Goal: Check status: Check status

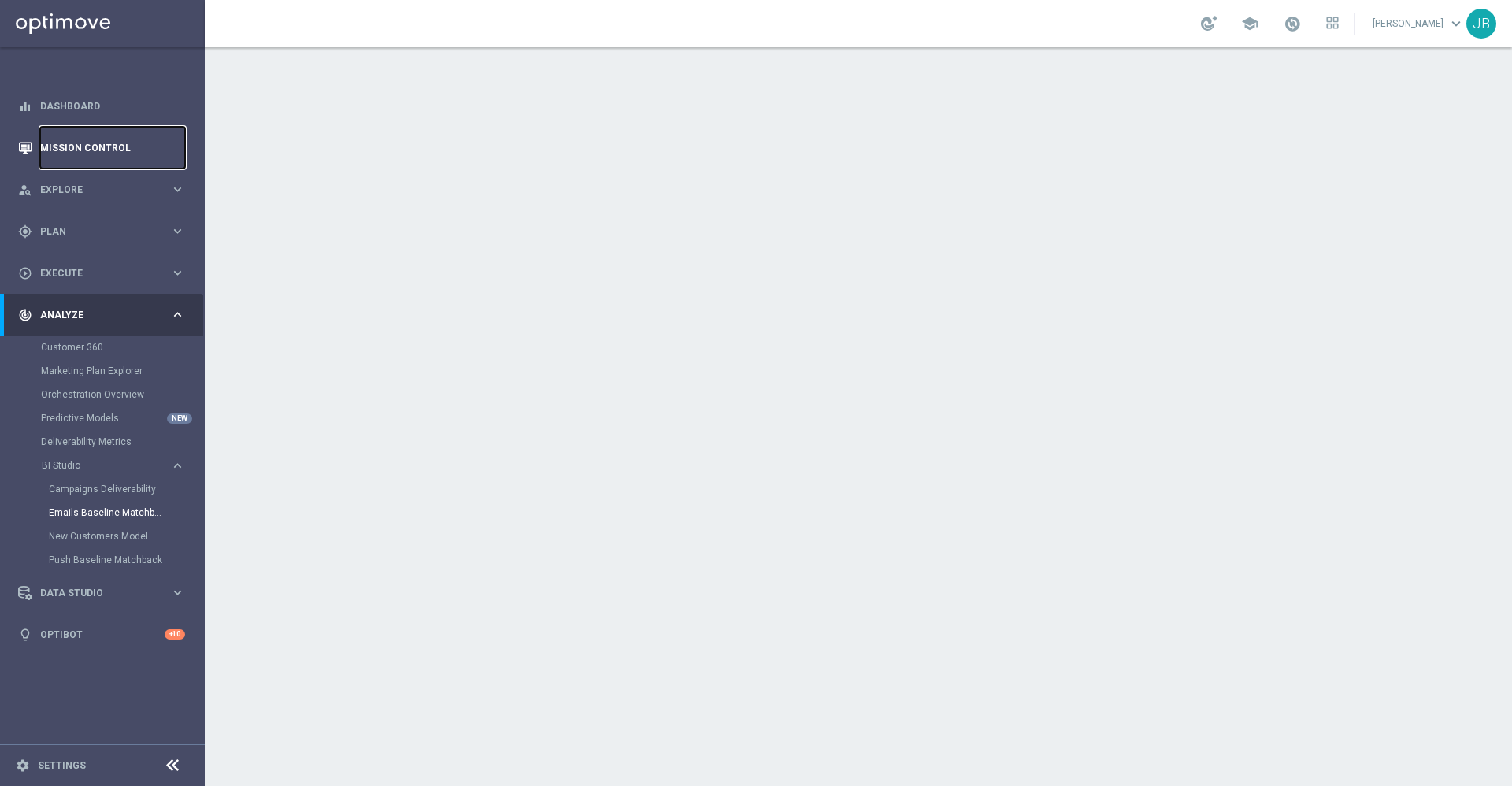
click at [102, 148] on link "Mission Control" at bounding box center [112, 148] width 145 height 42
click at [134, 139] on link "Mission Control" at bounding box center [112, 148] width 145 height 42
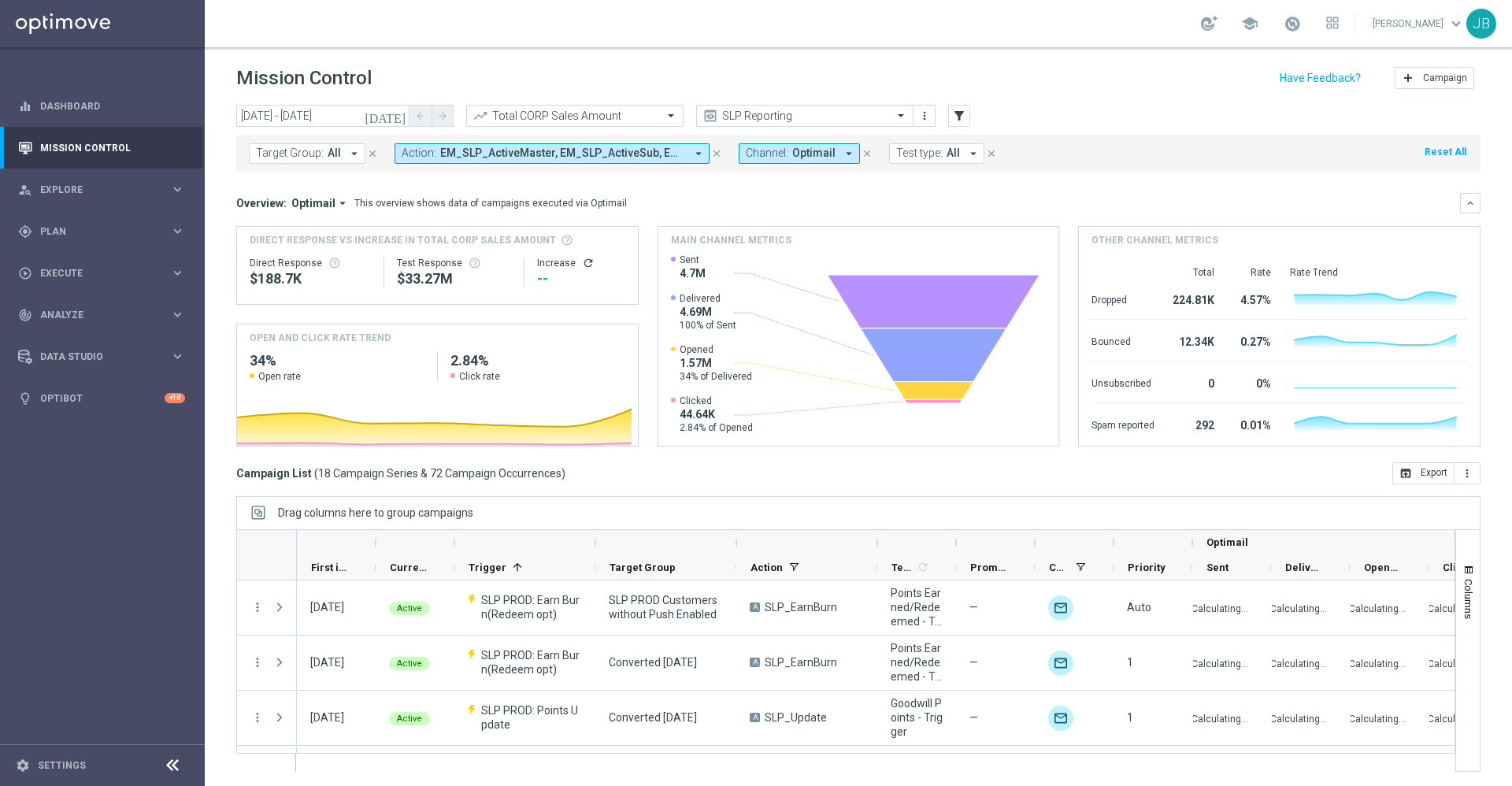
click at [393, 124] on button "[DATE]" at bounding box center [386, 116] width 47 height 24
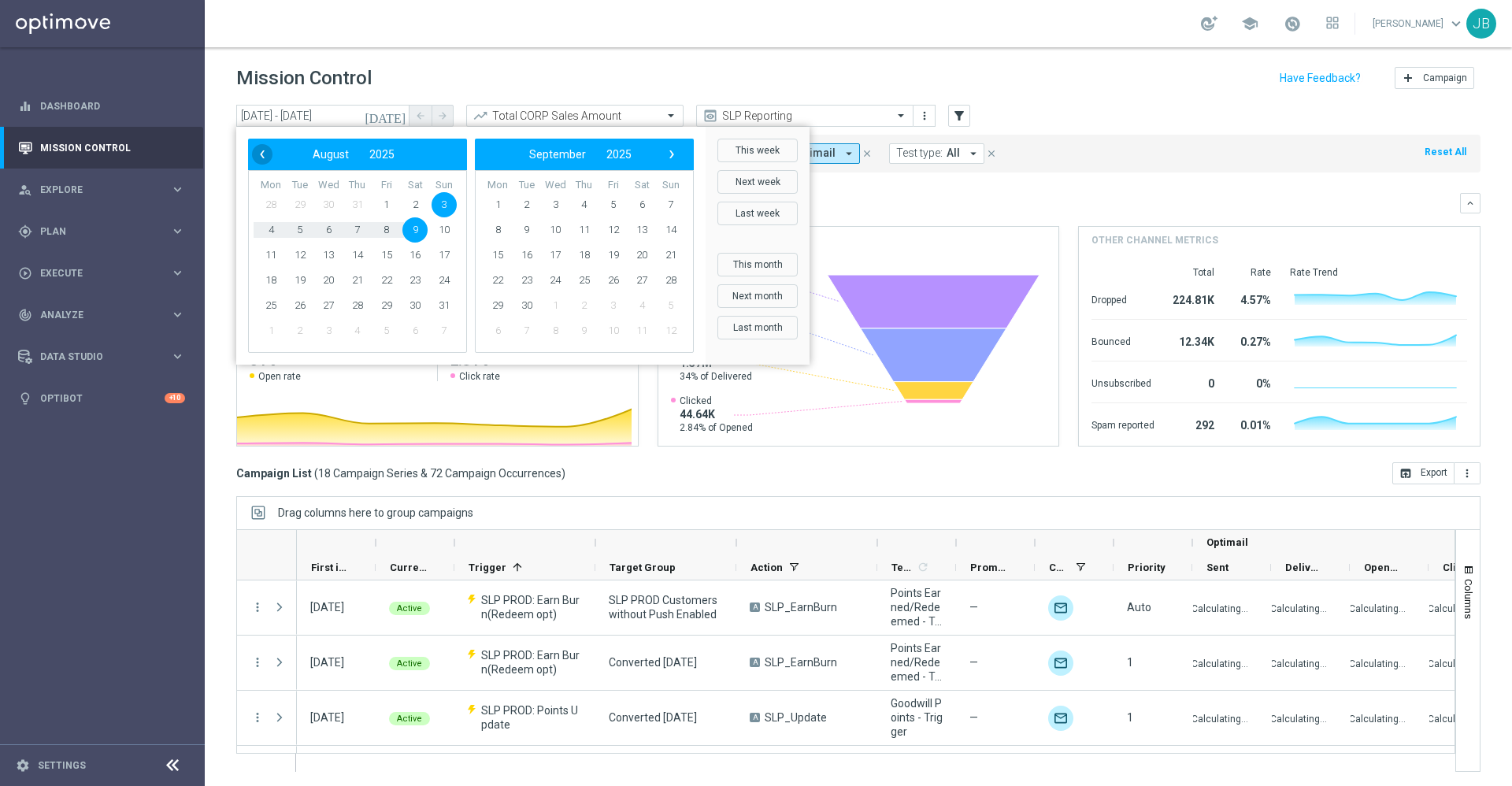
click at [266, 157] on span "‹" at bounding box center [261, 153] width 20 height 20
click at [675, 153] on span "›" at bounding box center [671, 153] width 20 height 20
click at [262, 155] on span "‹" at bounding box center [261, 153] width 20 height 20
click at [450, 279] on span "27" at bounding box center [444, 280] width 25 height 25
click at [644, 205] on span "2" at bounding box center [642, 204] width 25 height 25
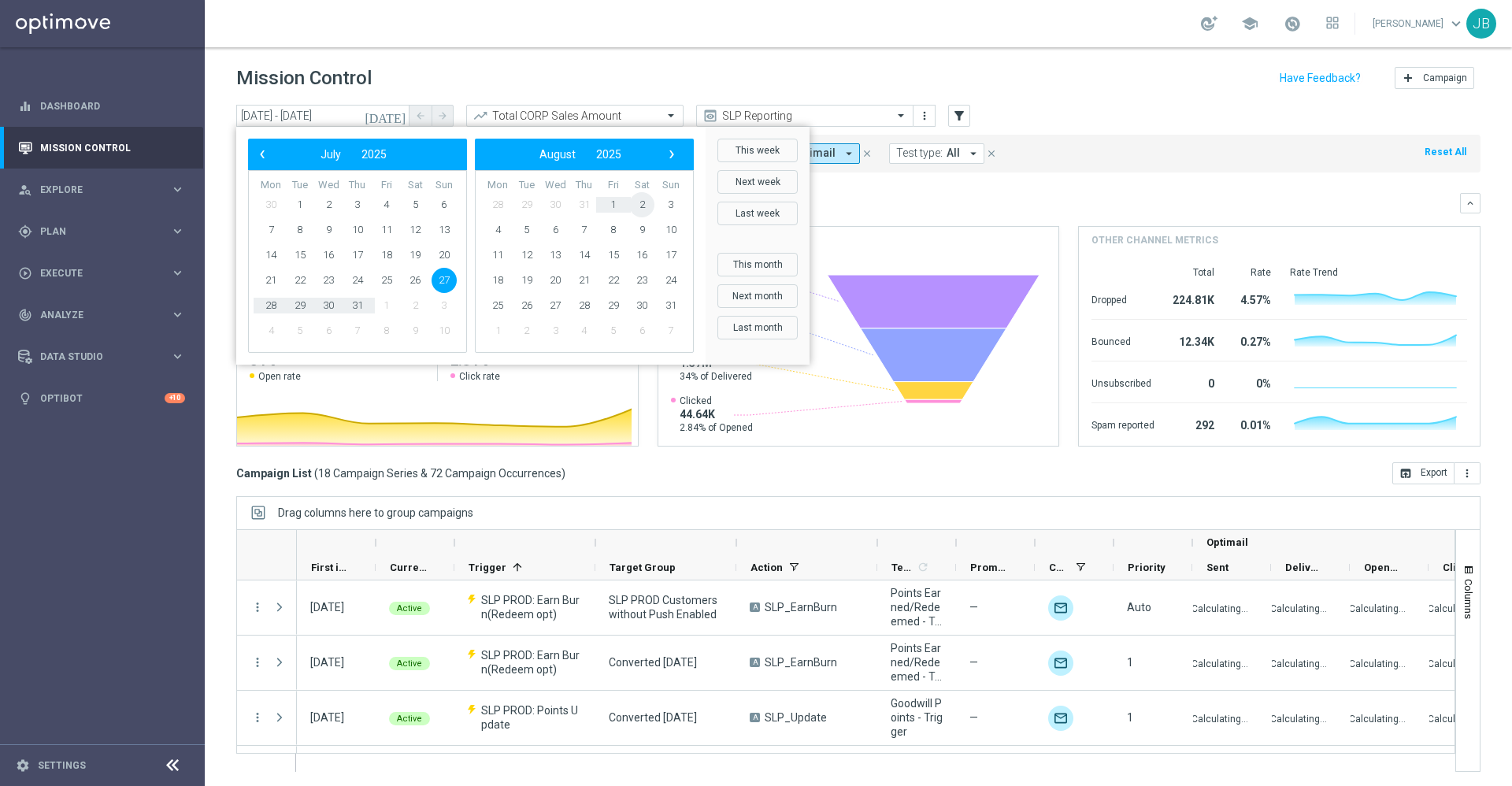
type input "[DATE] - [DATE]"
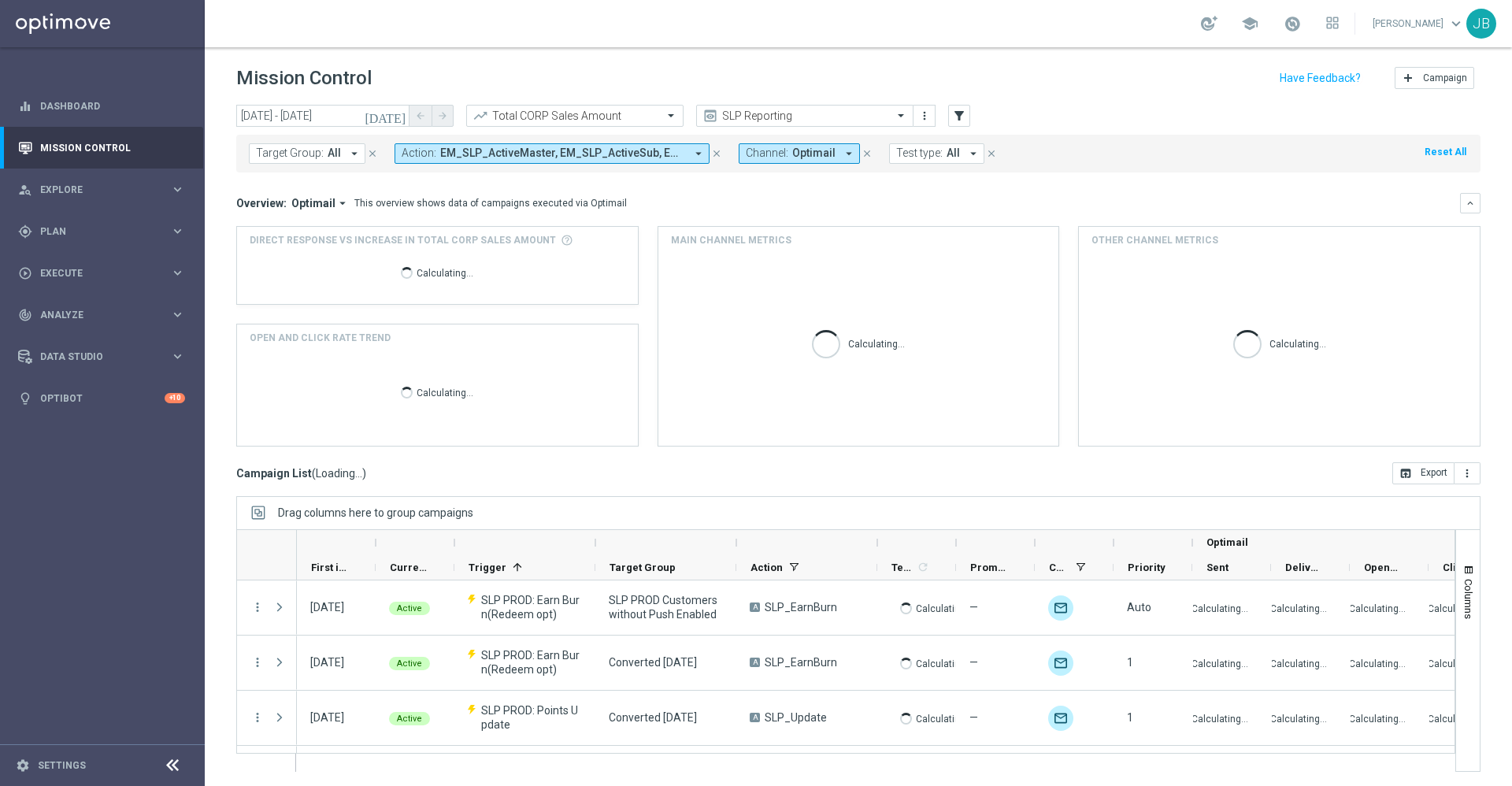
click at [398, 120] on icon "[DATE]" at bounding box center [386, 116] width 43 height 14
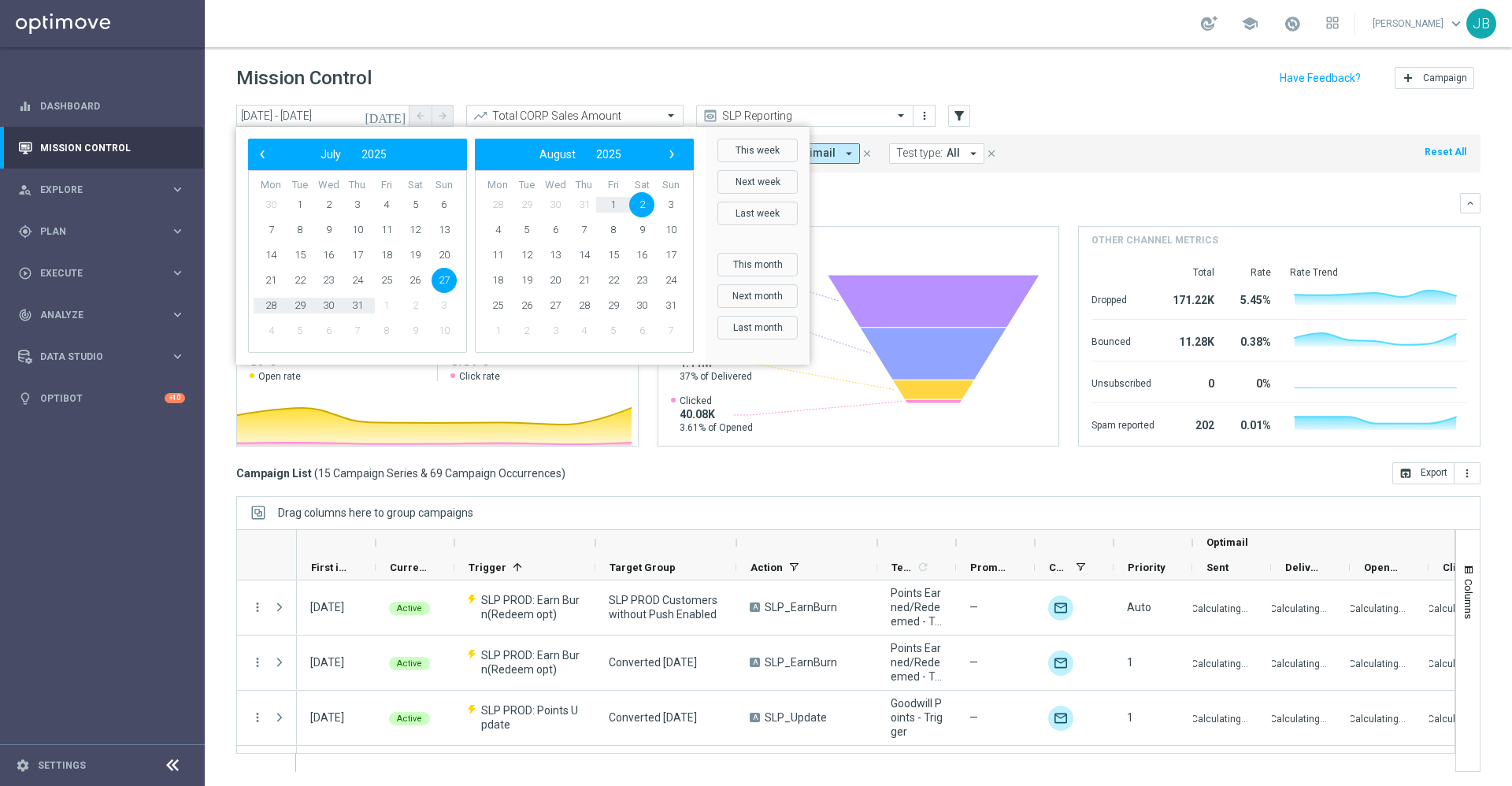
click at [961, 188] on mini-dashboard "Overview: Optimail arrow_drop_down This overview shows data of campaigns execut…" at bounding box center [857, 317] width 1244 height 290
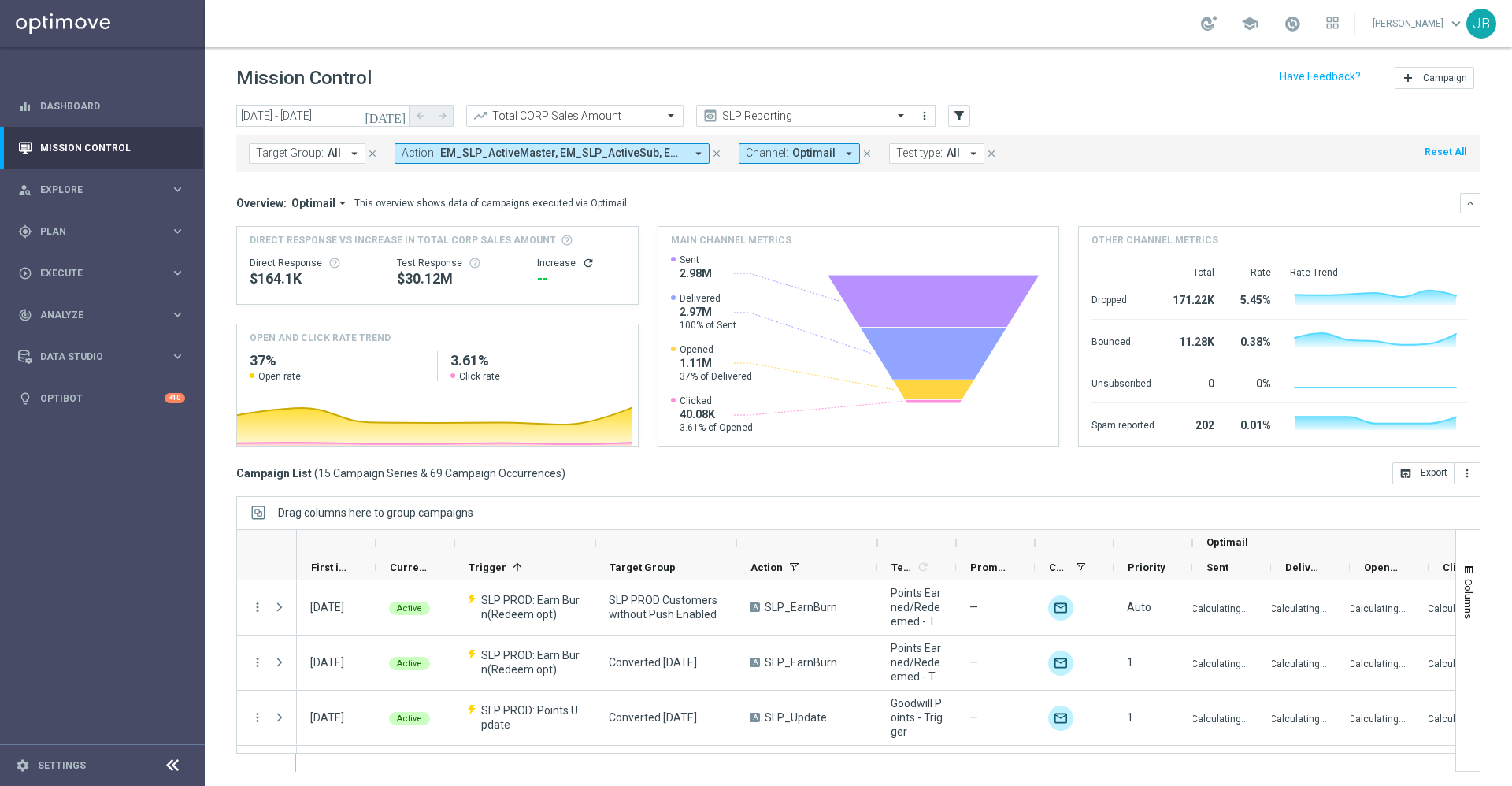
scroll to position [2, 0]
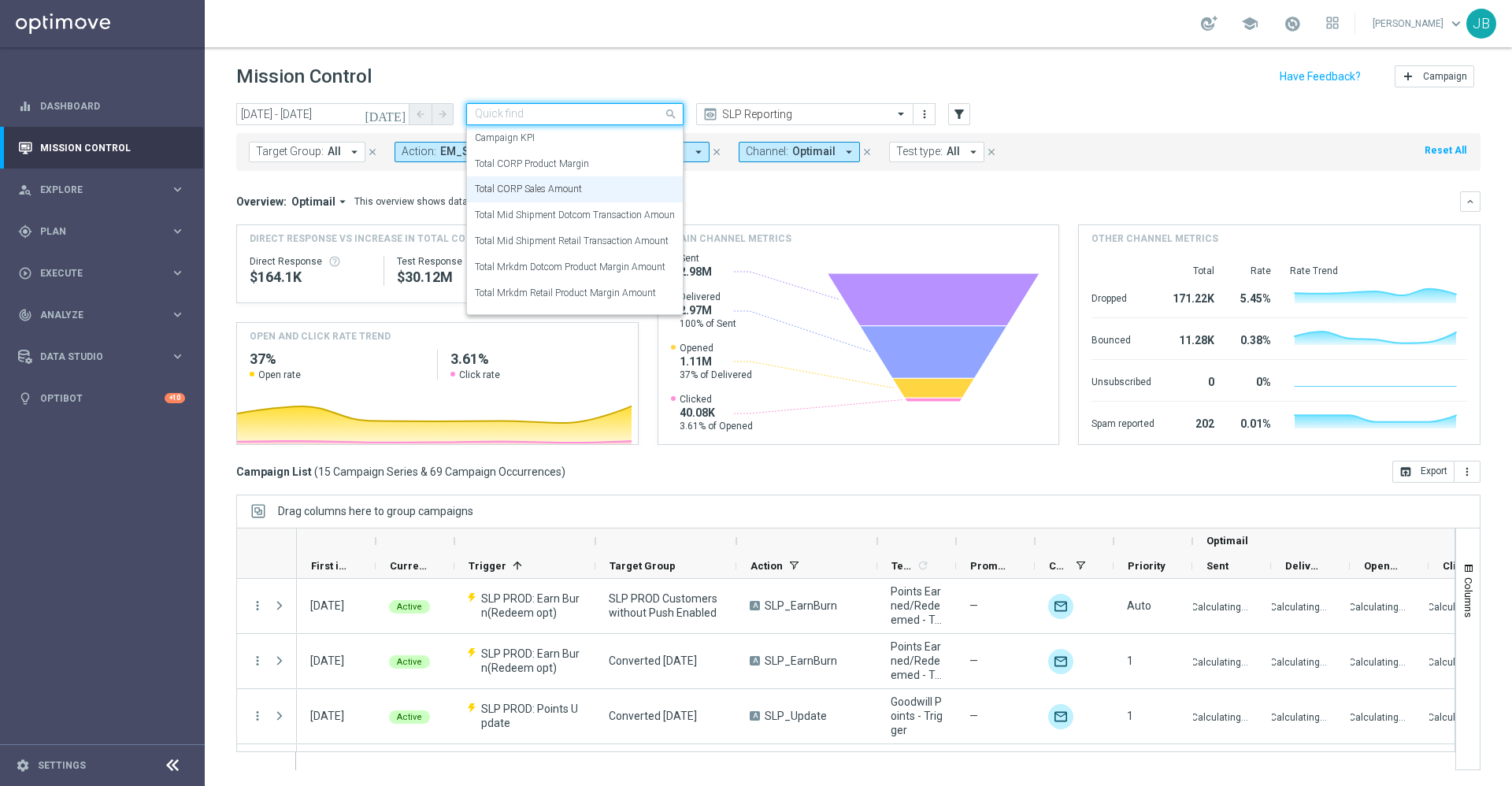
click at [630, 117] on input "text" at bounding box center [559, 114] width 168 height 13
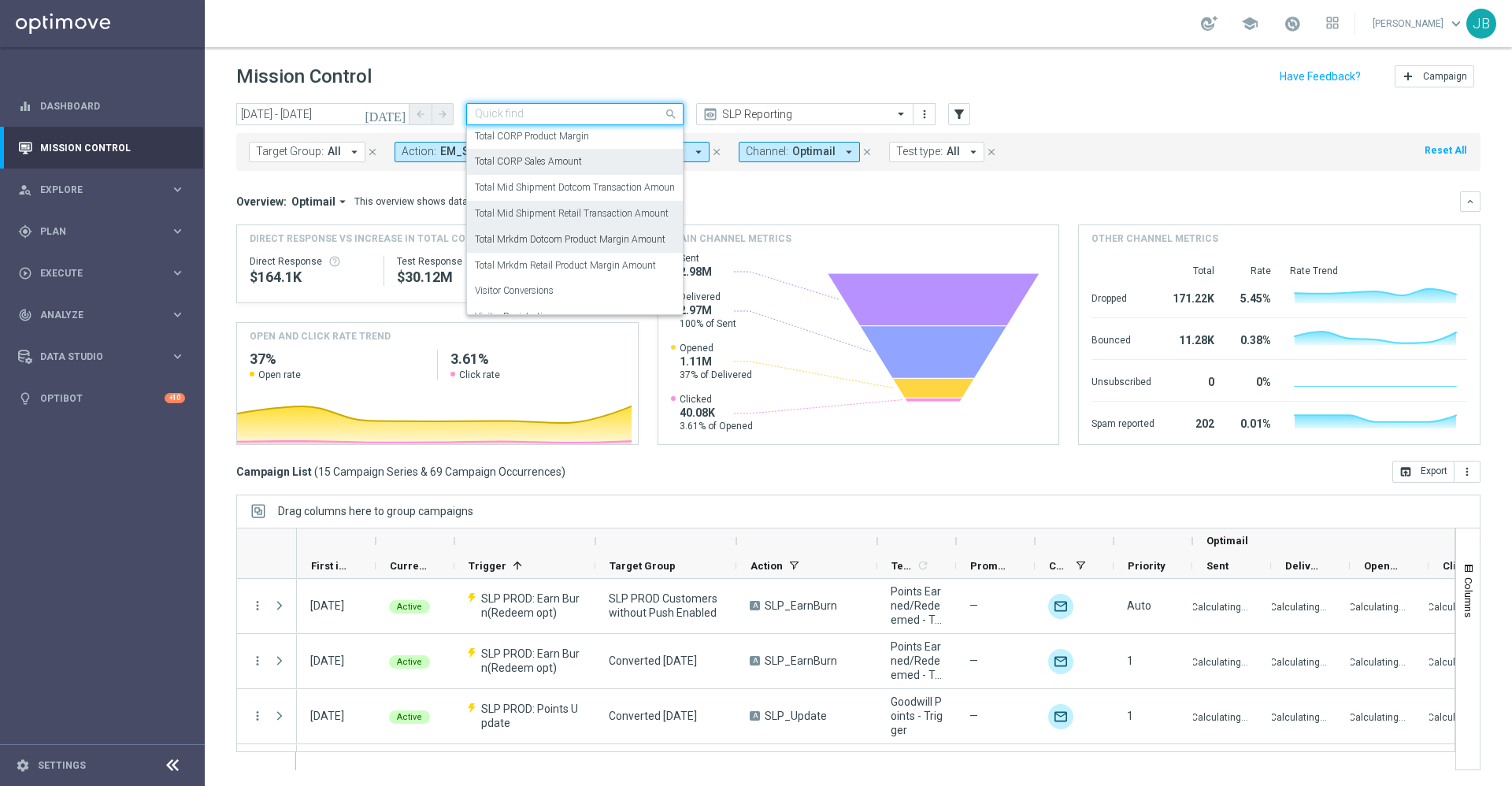
scroll to position [28, 0]
click at [766, 109] on input "text" at bounding box center [789, 114] width 168 height 13
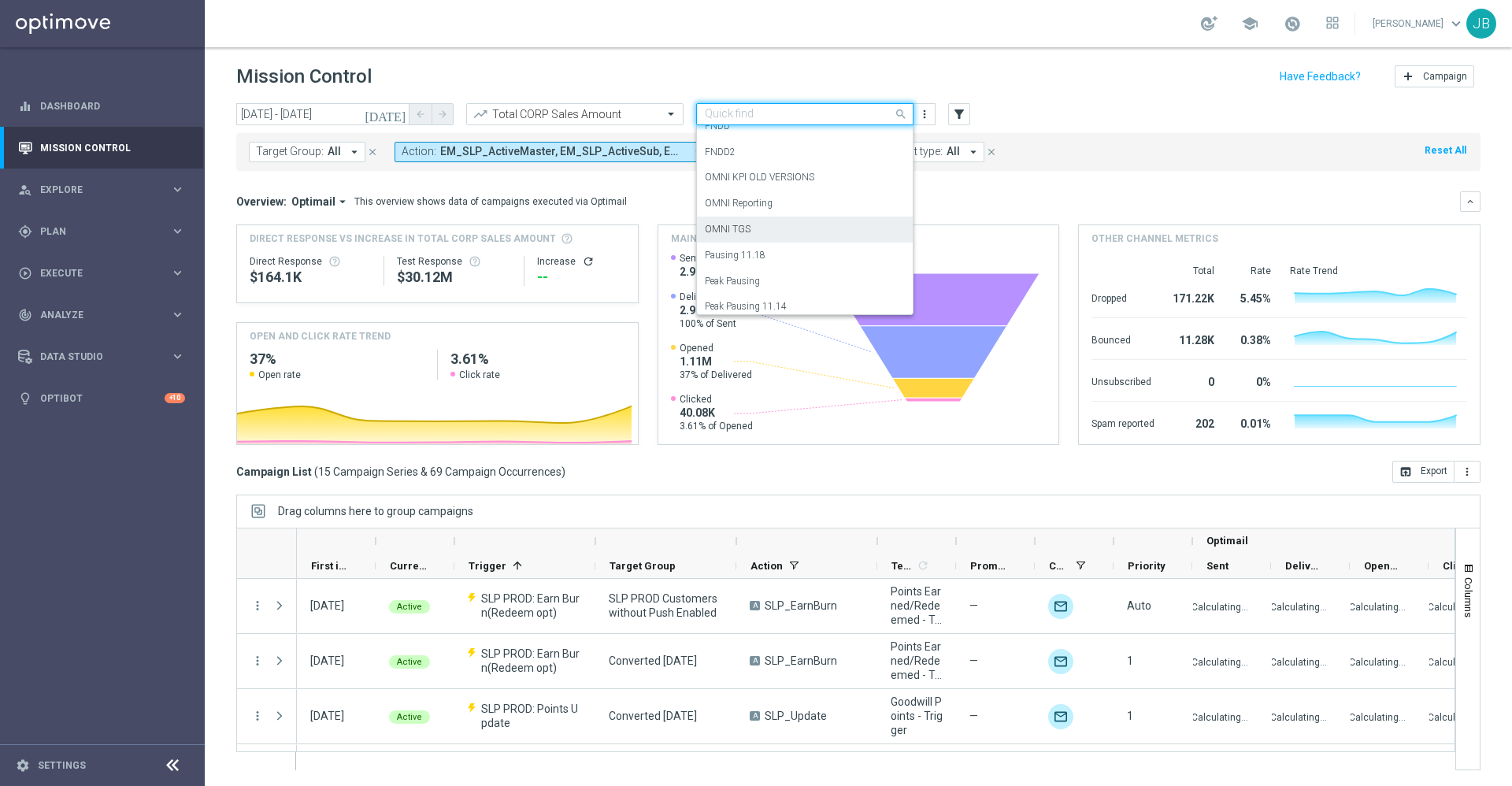
scroll to position [314, 0]
click at [754, 243] on label "OMNI Reporting" at bounding box center [738, 238] width 67 height 13
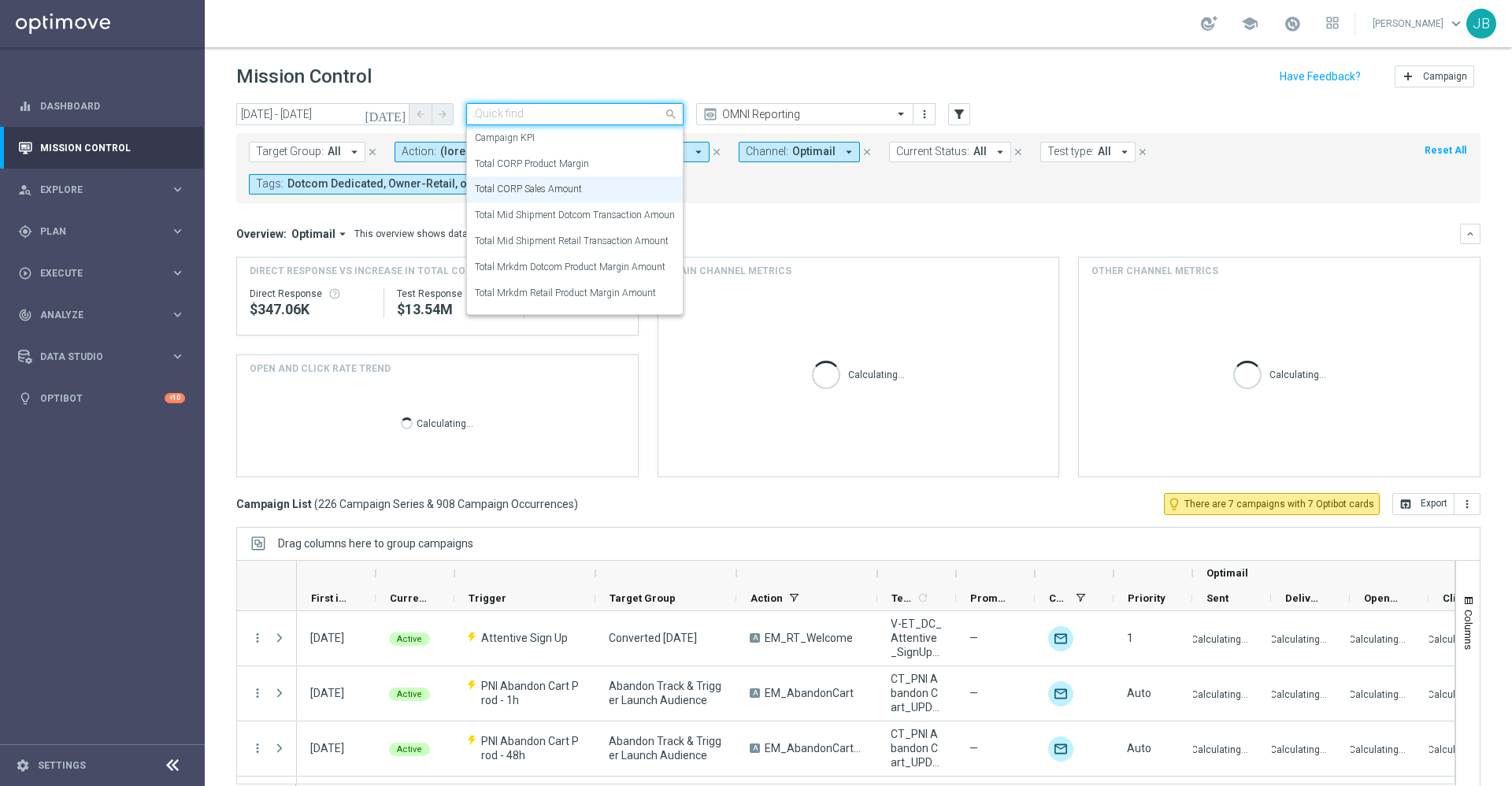
click at [600, 115] on input "text" at bounding box center [559, 114] width 168 height 13
click at [570, 216] on label "Total Mid Shipment Dotcom Transaction Amount" at bounding box center [577, 215] width 203 height 13
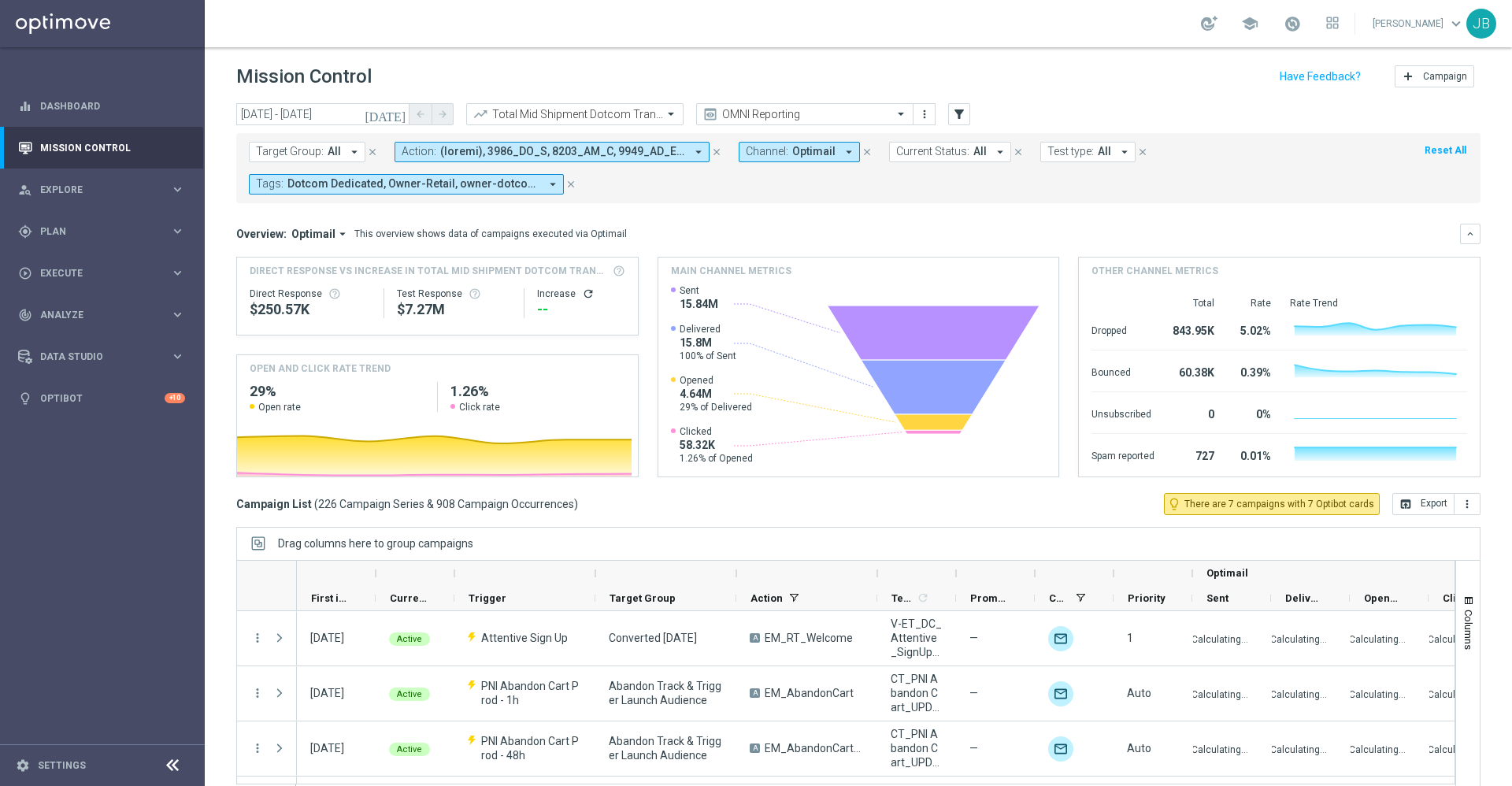
click at [586, 292] on icon "refresh" at bounding box center [588, 294] width 12 height 12
click at [1409, 507] on button "open_in_browser Export" at bounding box center [1423, 503] width 62 height 22
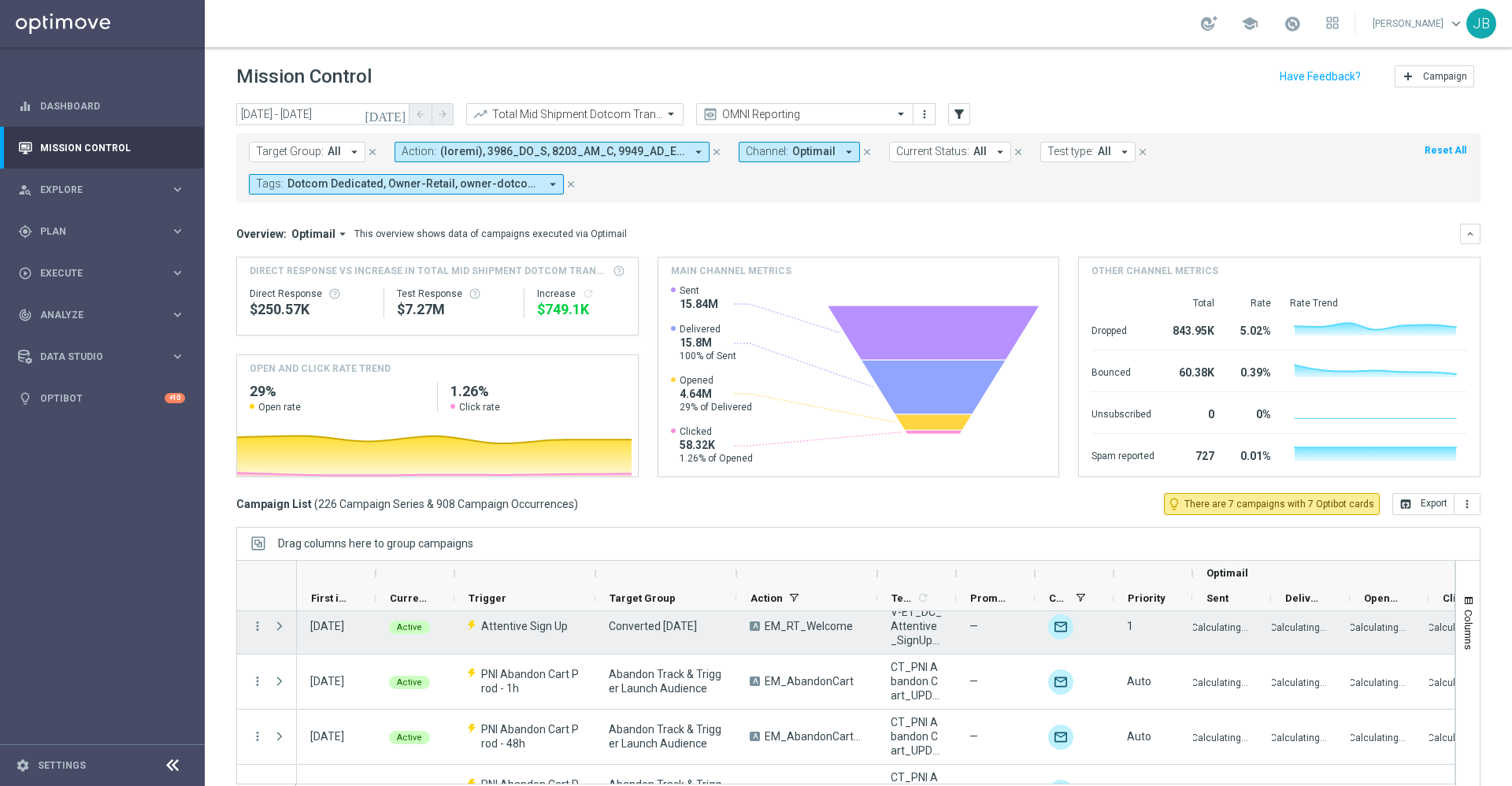
scroll to position [14, 0]
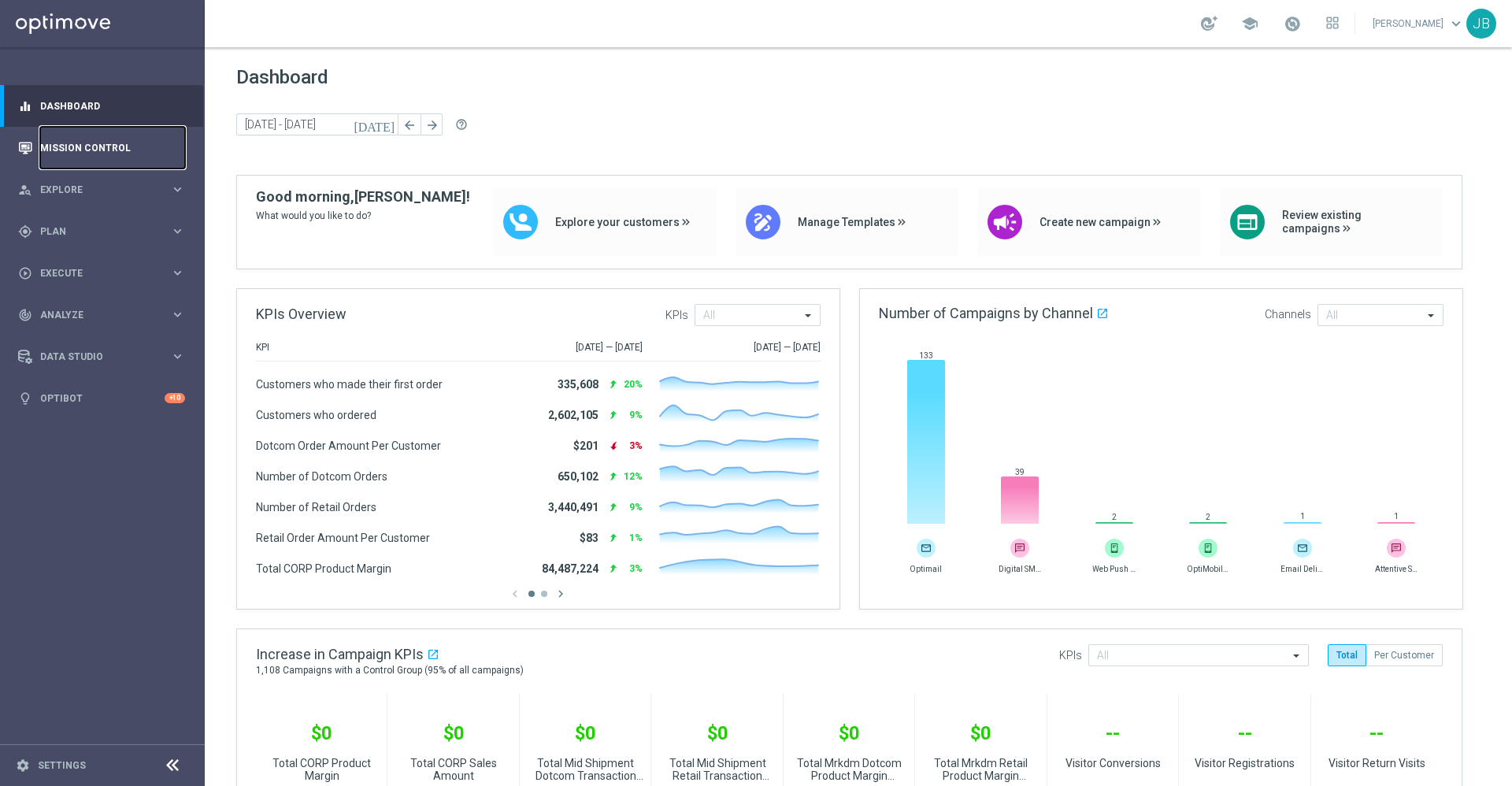
click at [117, 155] on link "Mission Control" at bounding box center [112, 148] width 145 height 42
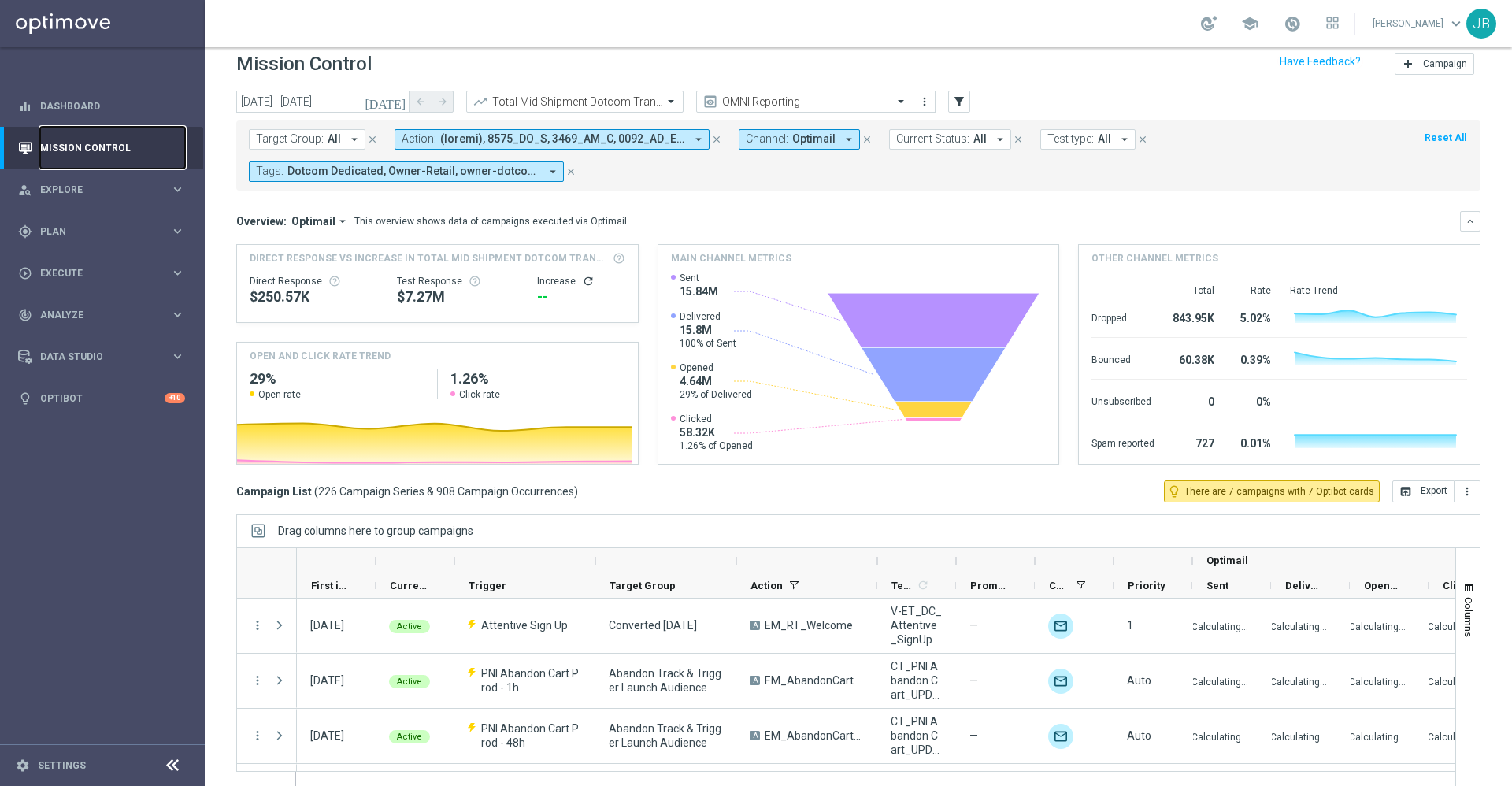
scroll to position [17, 0]
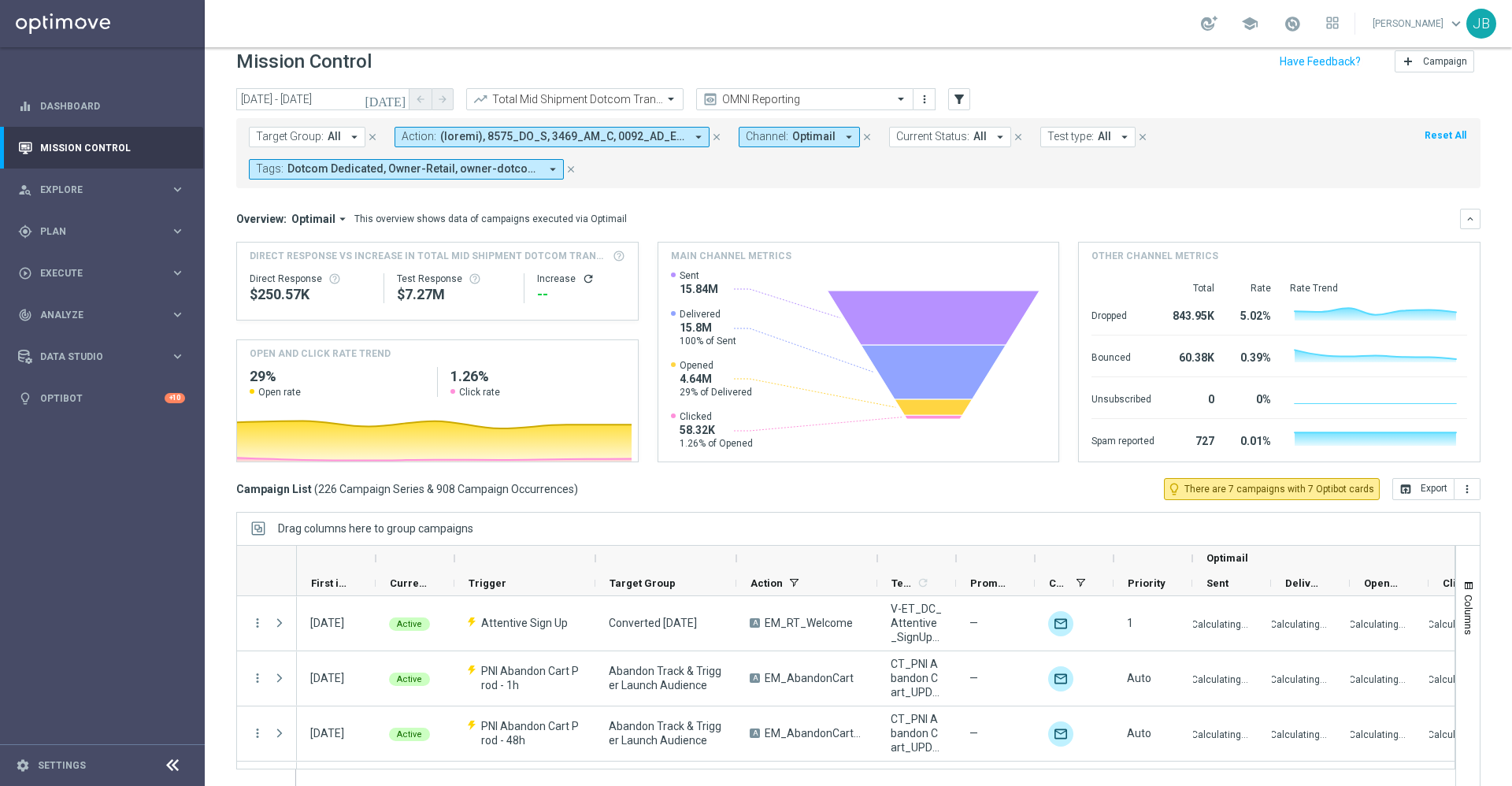
click at [582, 279] on icon "refresh" at bounding box center [588, 279] width 12 height 12
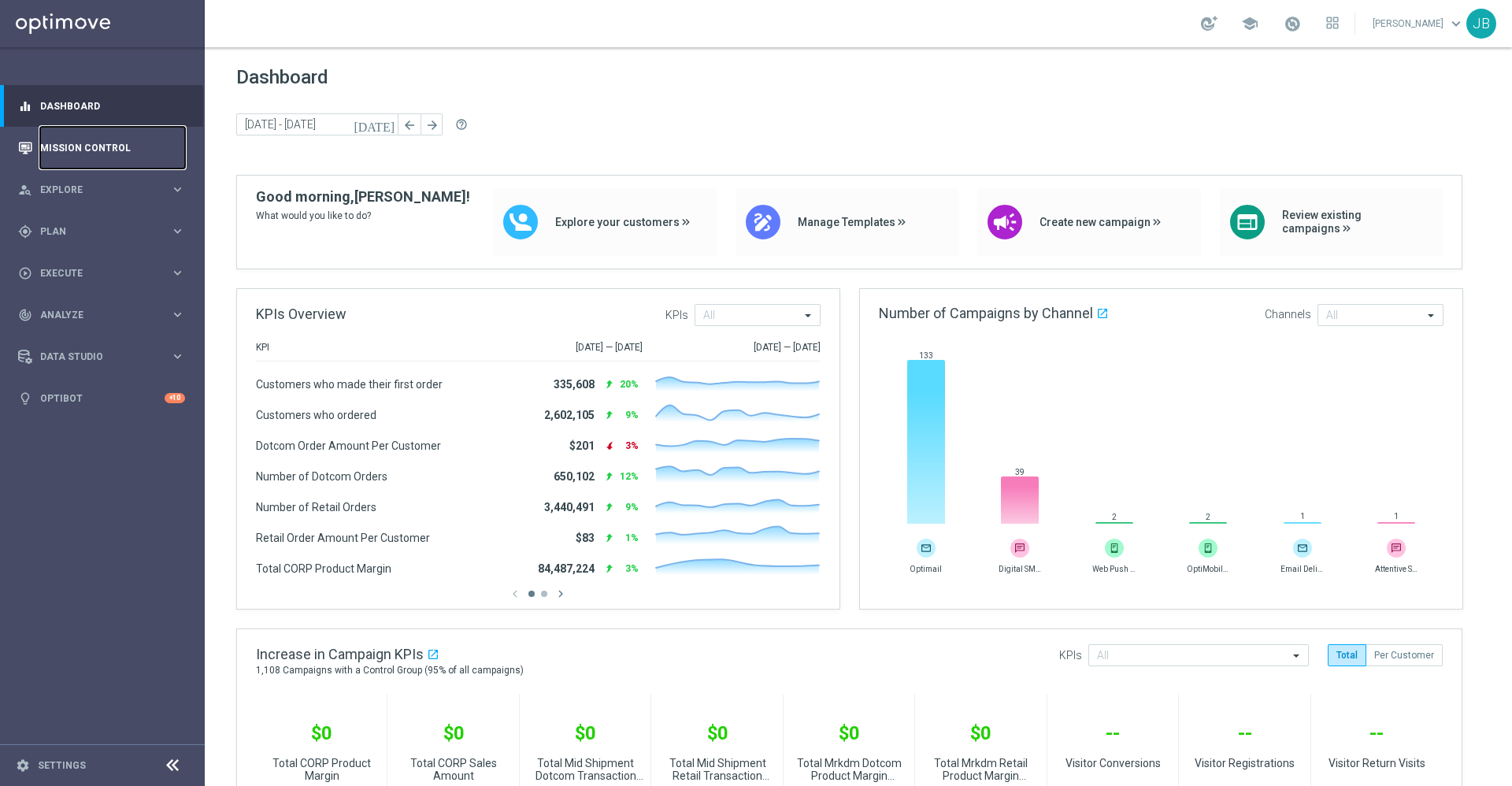
click at [128, 145] on link "Mission Control" at bounding box center [112, 148] width 145 height 42
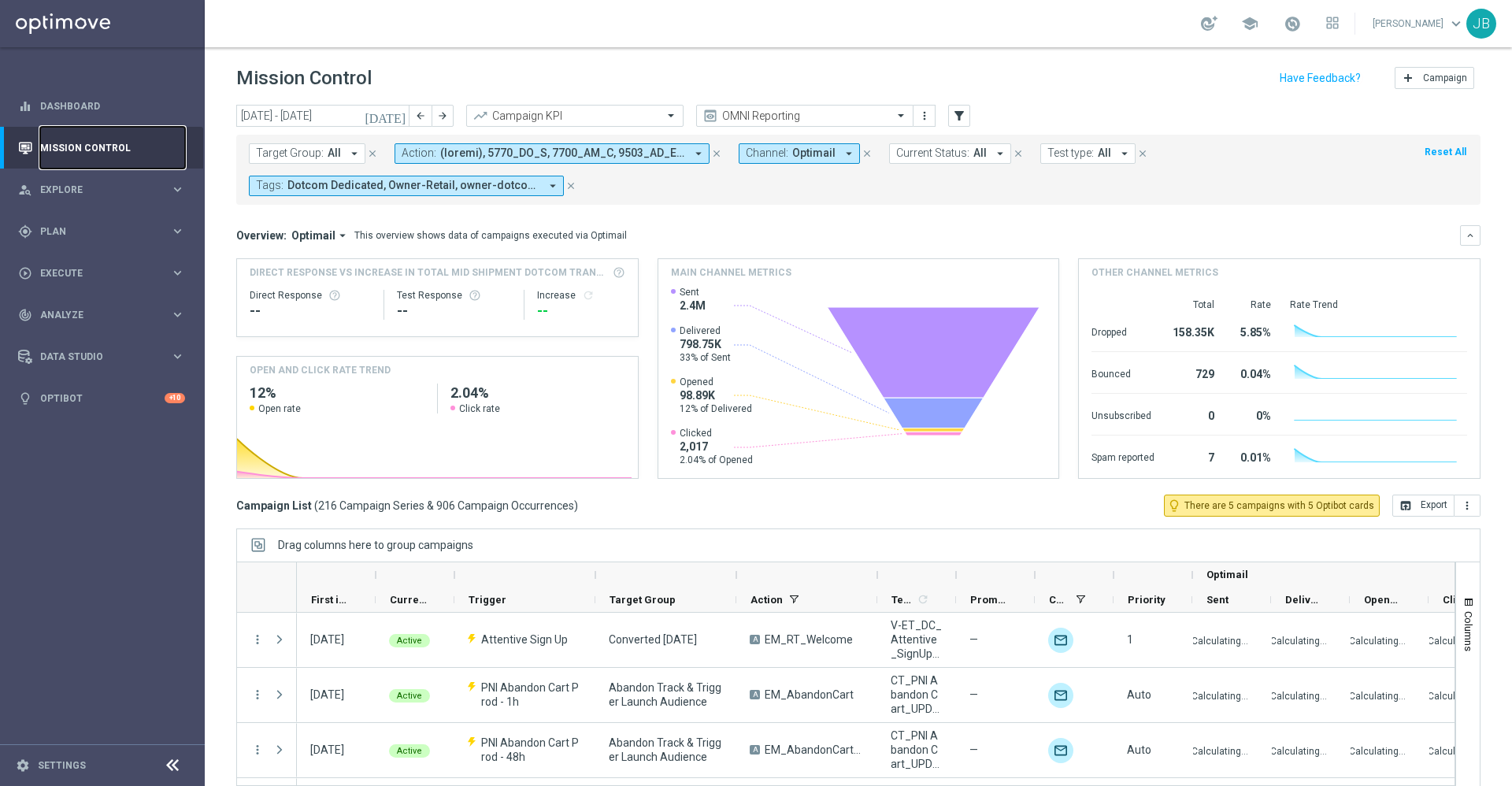
click at [131, 151] on link "Mission Control" at bounding box center [112, 148] width 145 height 42
click at [94, 229] on span "Plan" at bounding box center [105, 231] width 130 height 10
click at [117, 146] on link "Mission Control" at bounding box center [112, 148] width 145 height 42
click at [103, 265] on div "play_circle_outline Execute keyboard_arrow_right" at bounding box center [102, 273] width 203 height 42
click at [107, 302] on link "Campaign Builder" at bounding box center [103, 305] width 123 height 12
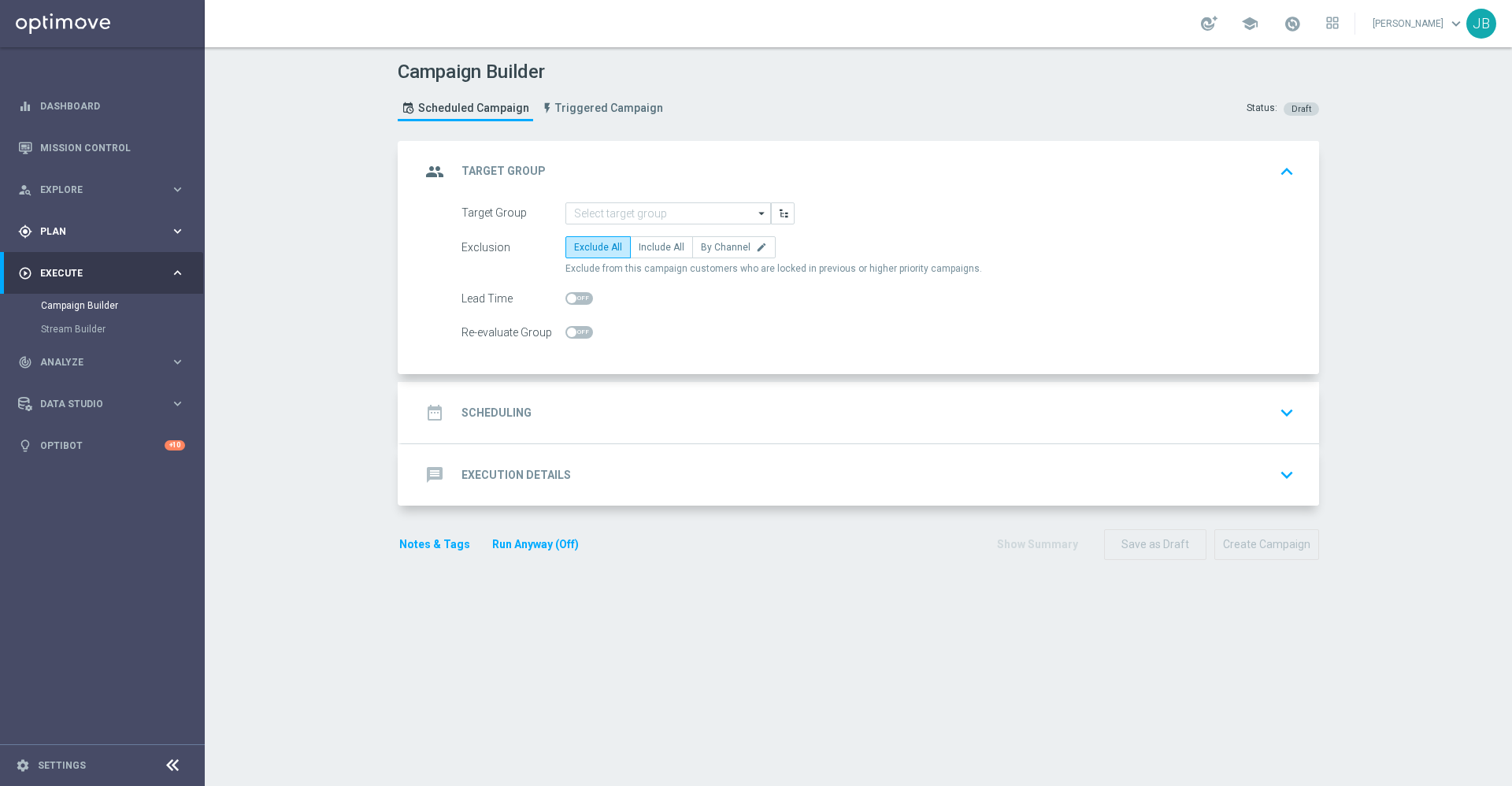
click at [74, 237] on div "gps_fixed Plan keyboard_arrow_right" at bounding box center [102, 231] width 203 height 42
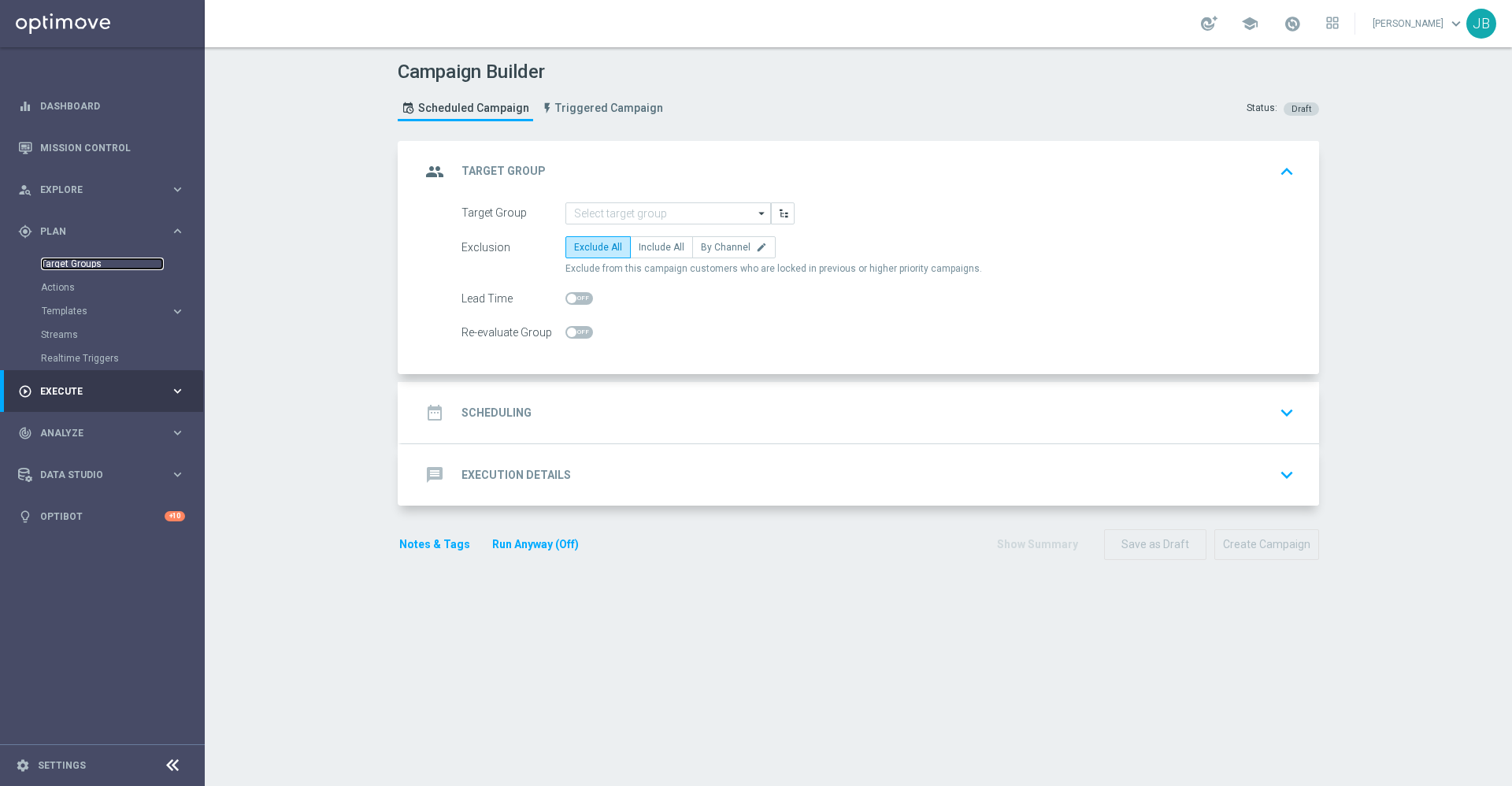
click at [82, 263] on link "Target Groups" at bounding box center [103, 264] width 123 height 12
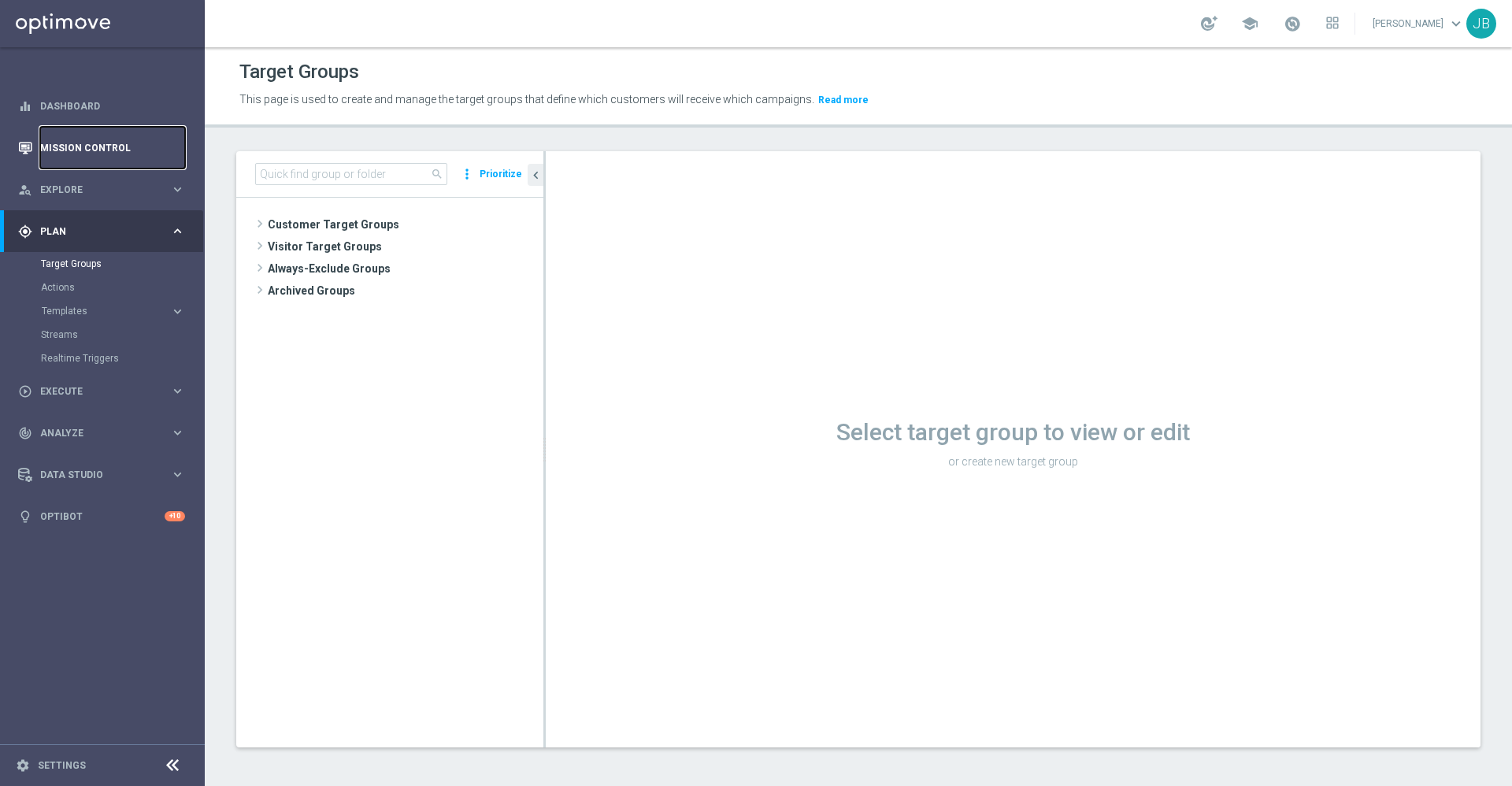
click at [106, 151] on link "Mission Control" at bounding box center [112, 148] width 145 height 42
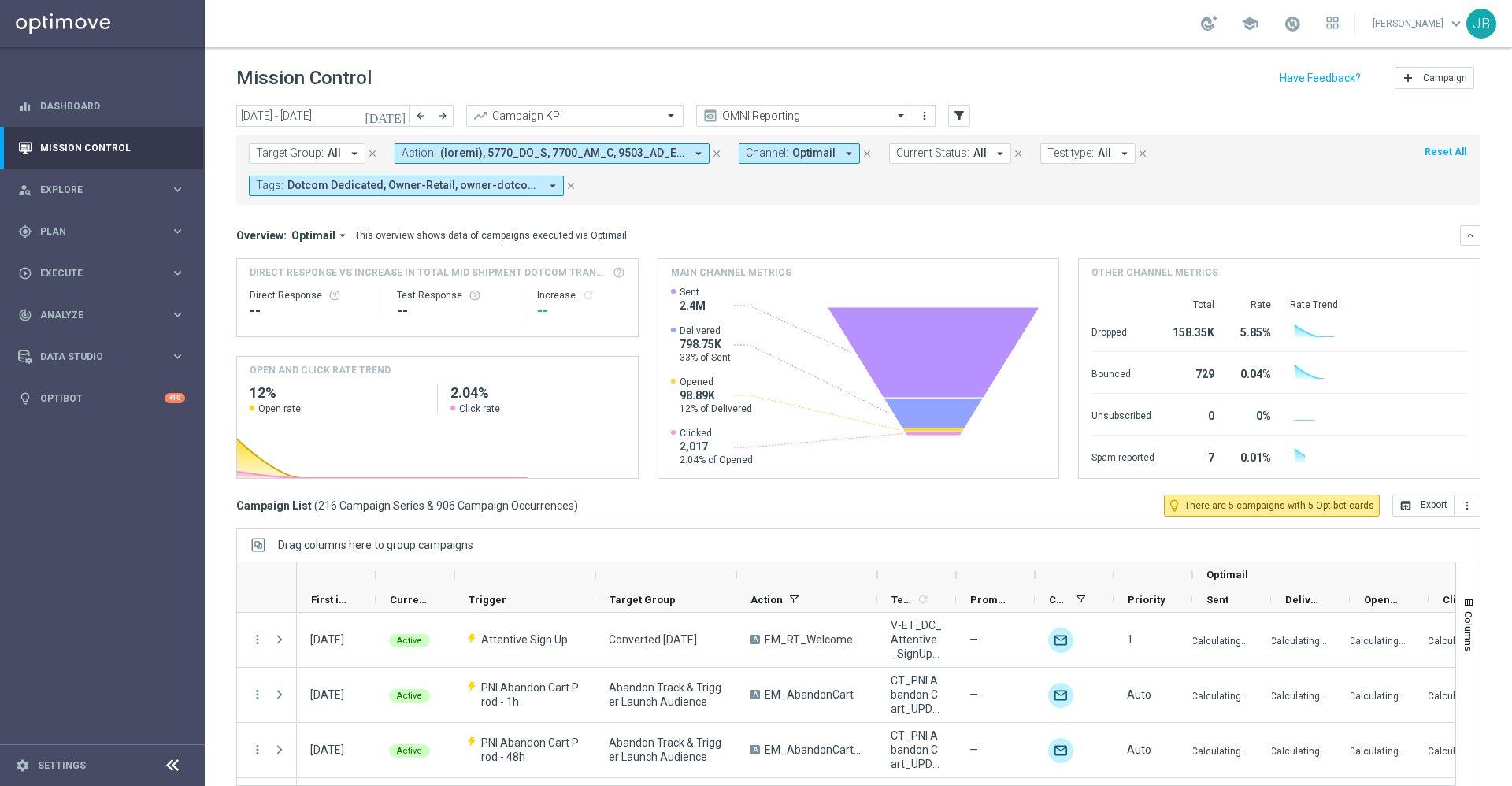
click at [399, 116] on icon "[DATE]" at bounding box center [386, 116] width 43 height 14
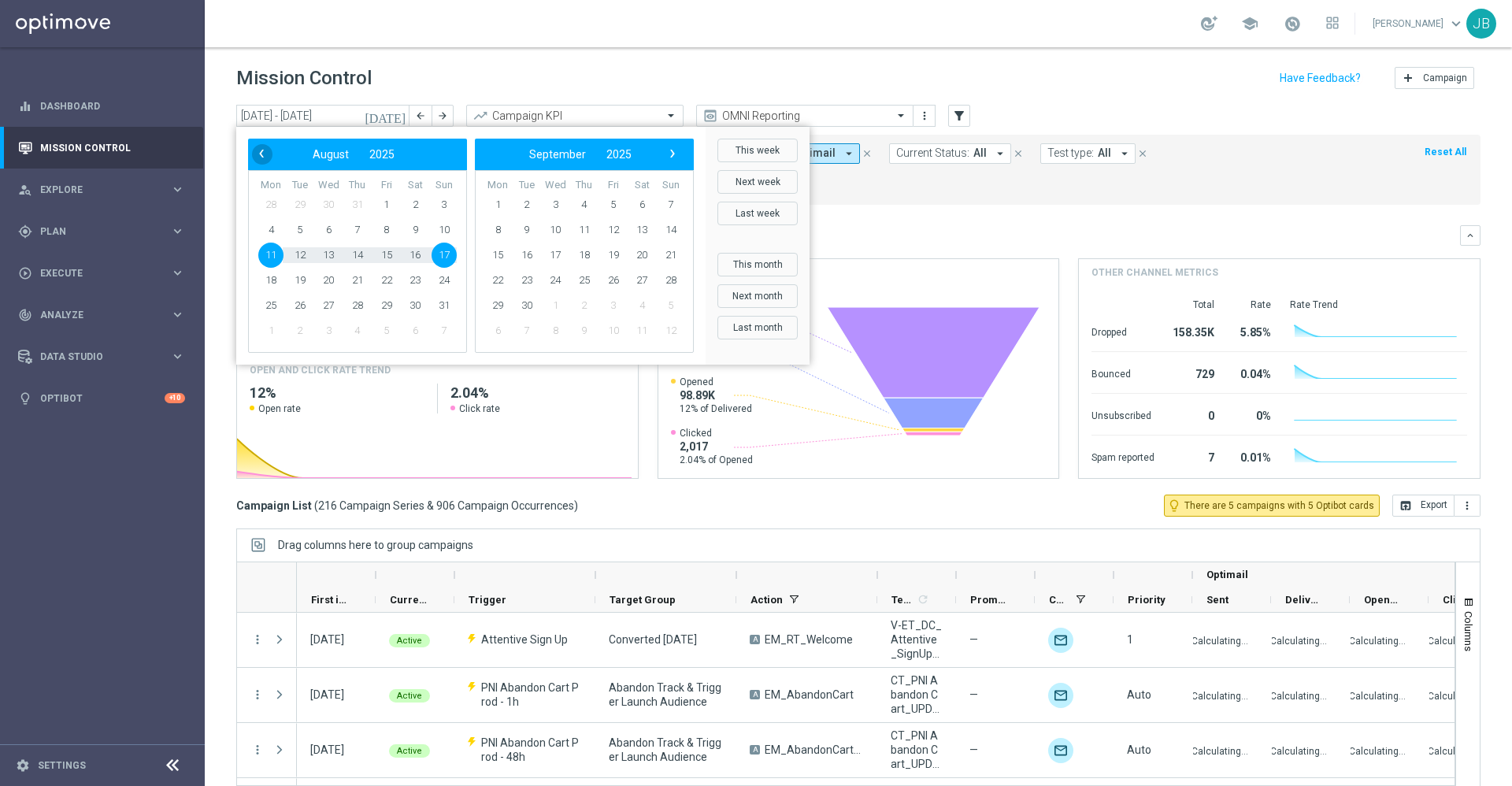
click at [255, 145] on span "‹" at bounding box center [261, 152] width 20 height 20
click at [442, 282] on span "27" at bounding box center [444, 280] width 25 height 25
click at [645, 197] on span "2" at bounding box center [642, 204] width 25 height 25
type input "[DATE] - [DATE]"
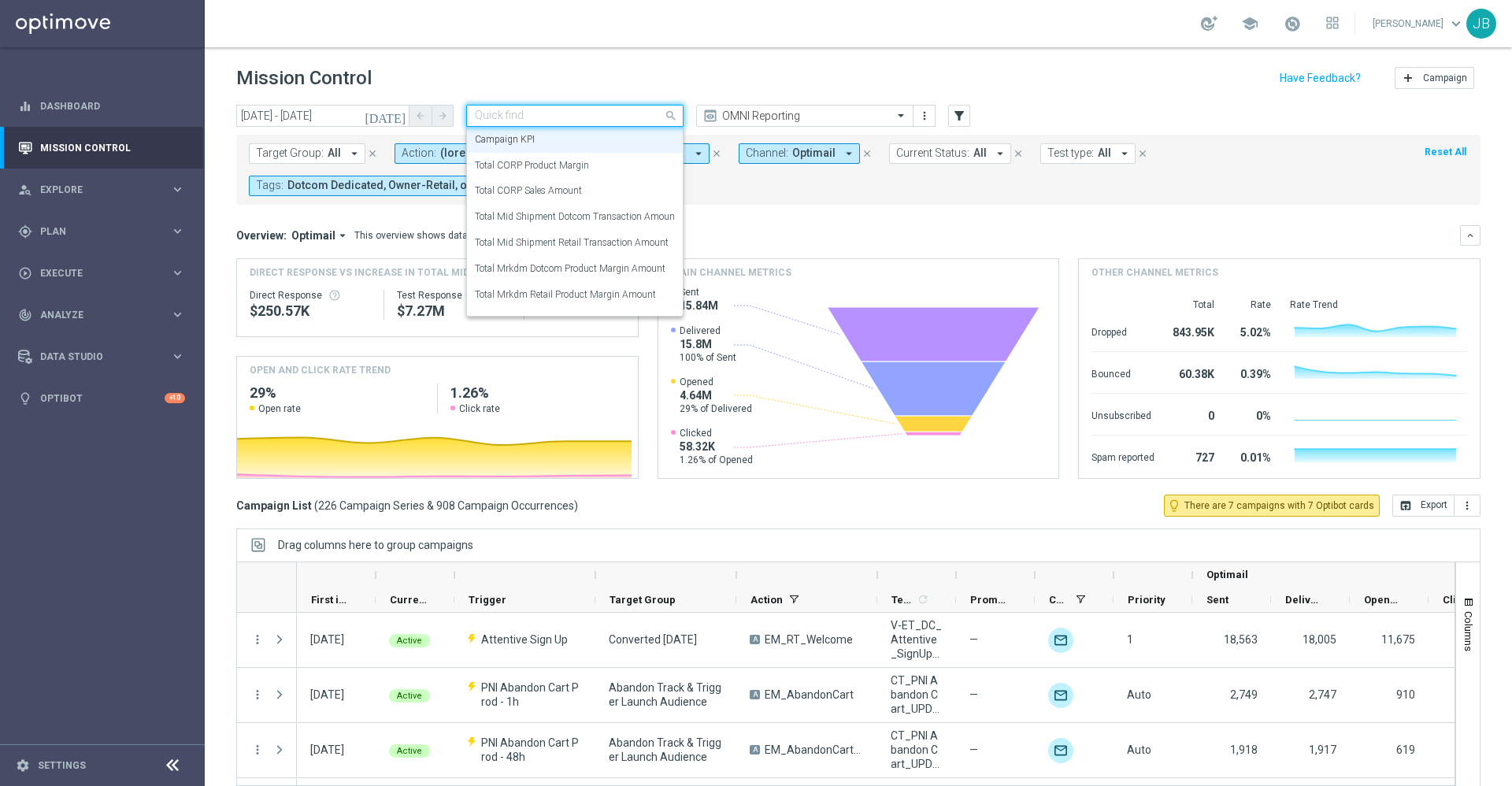
click at [634, 110] on input "text" at bounding box center [559, 116] width 168 height 13
click at [581, 220] on label "Total Mid Shipment Dotcom Transaction Amount" at bounding box center [577, 216] width 203 height 13
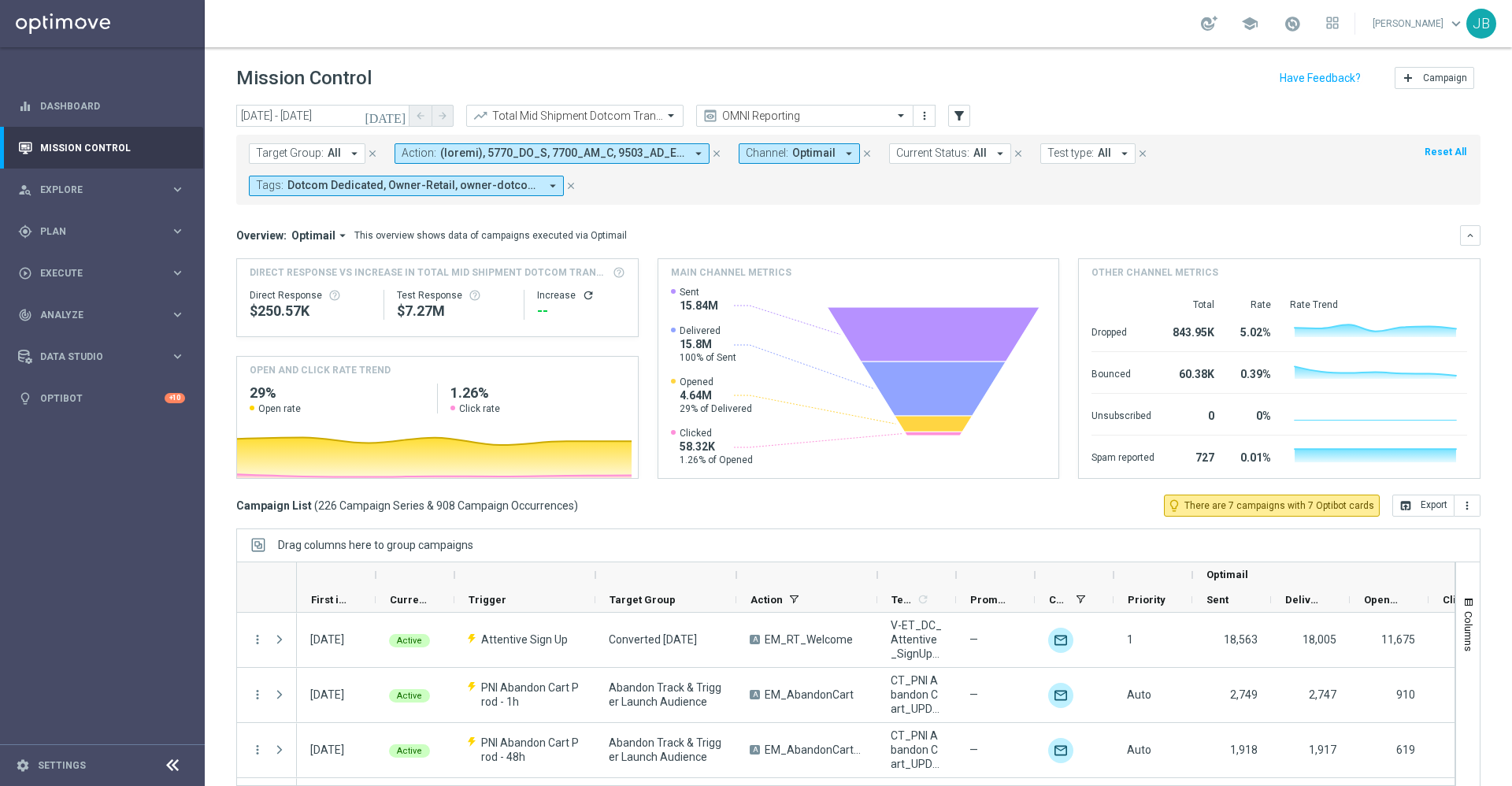
click at [585, 298] on icon "refresh" at bounding box center [588, 295] width 12 height 12
click at [1402, 514] on button "open_in_browser Export" at bounding box center [1423, 505] width 62 height 22
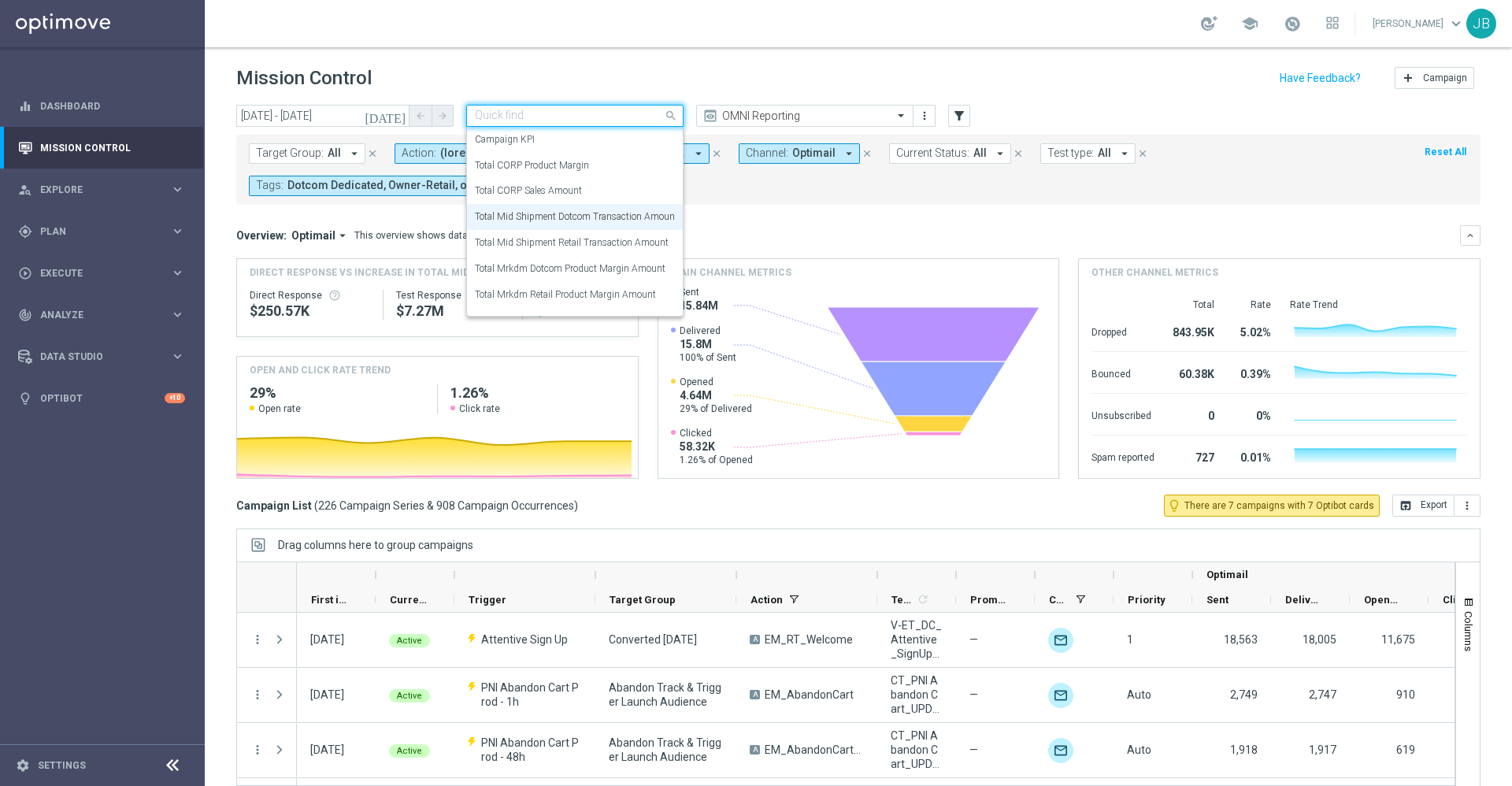
click at [631, 115] on input "text" at bounding box center [559, 116] width 168 height 13
click at [609, 273] on label "Total Mrkdm Dotcom Product Margin Amount" at bounding box center [570, 268] width 190 height 13
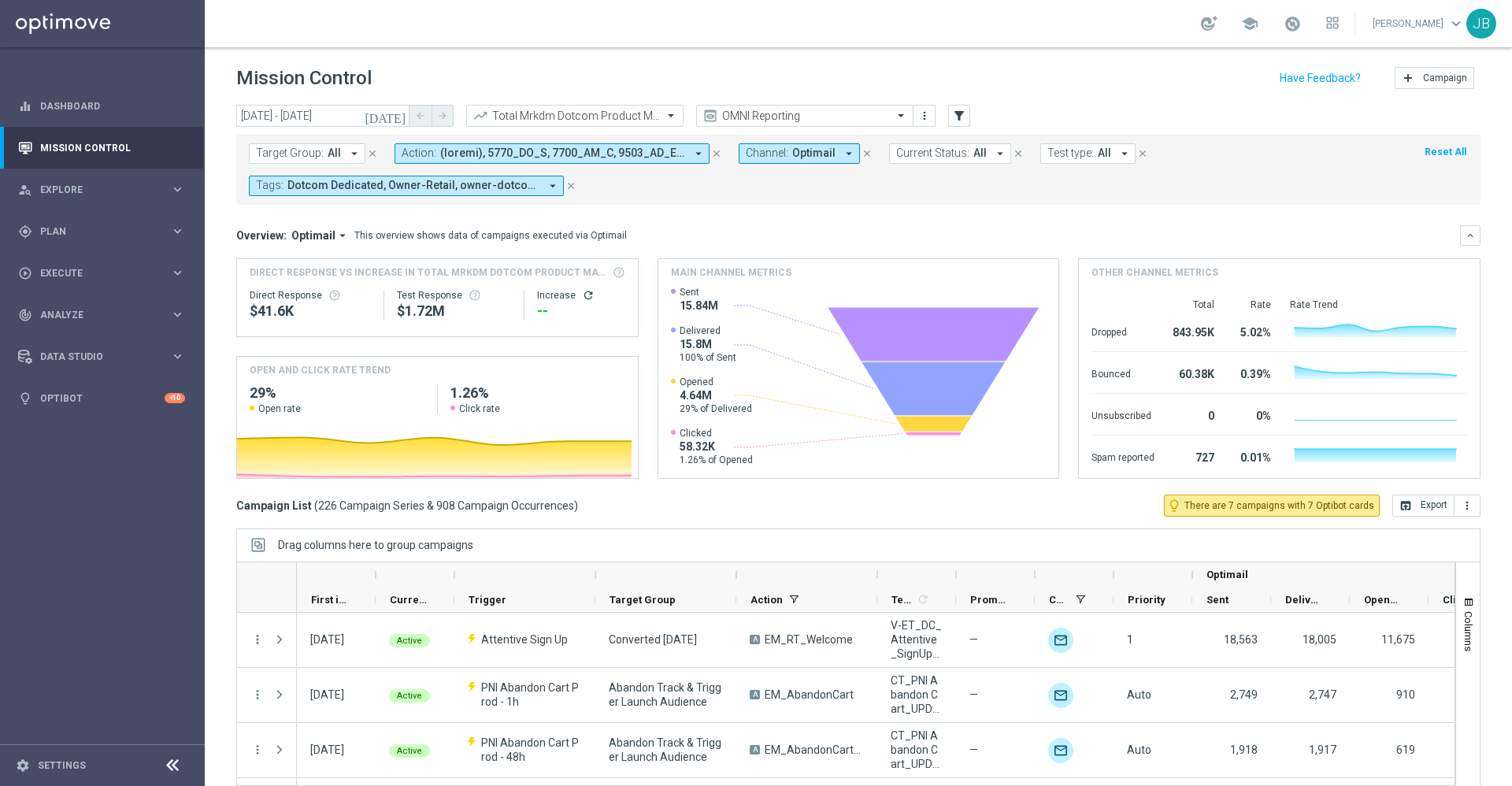
click at [582, 300] on icon "refresh" at bounding box center [588, 295] width 12 height 12
click at [398, 113] on icon "[DATE]" at bounding box center [386, 116] width 43 height 14
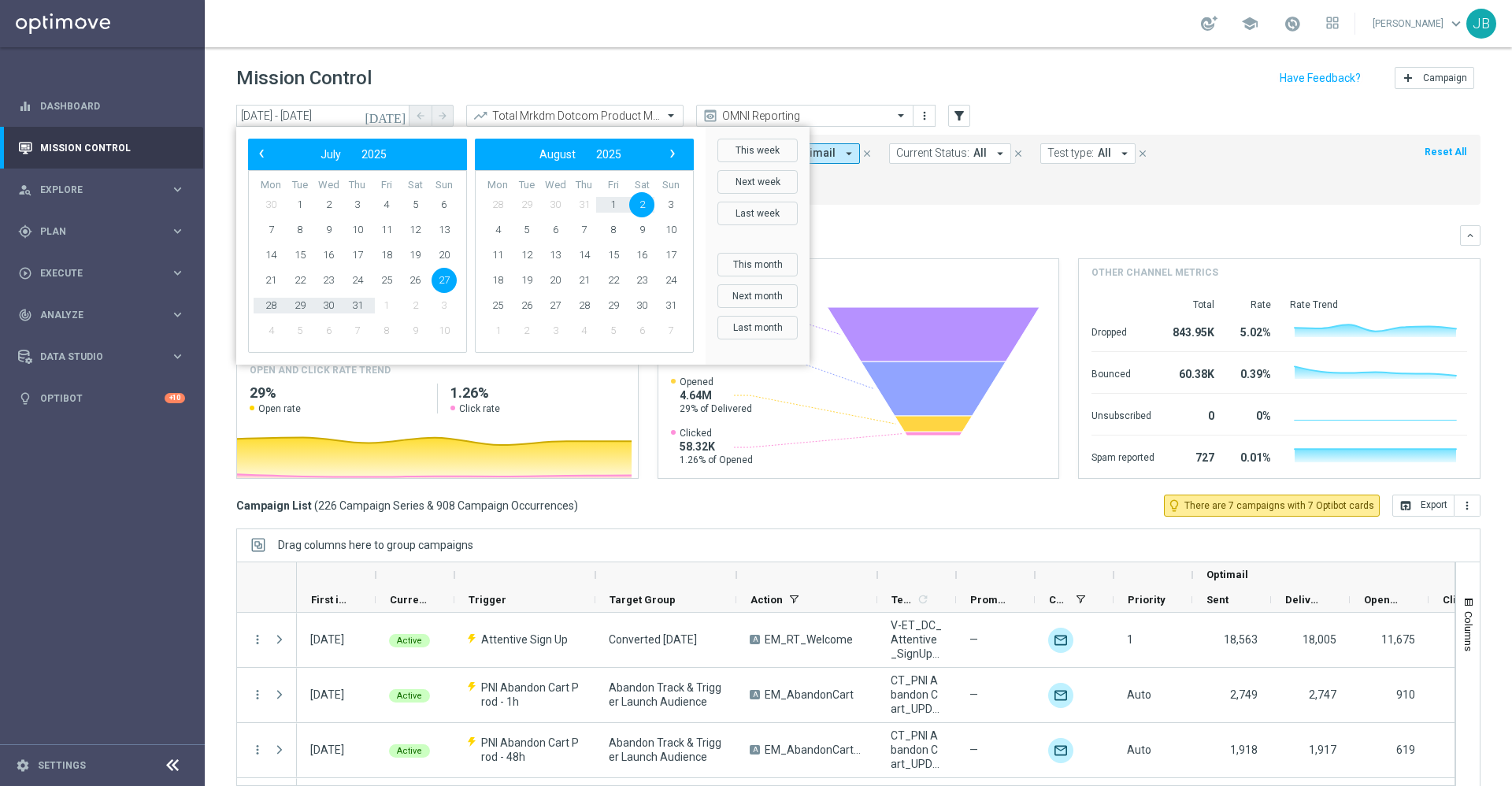
click at [961, 213] on mini-dashboard "Overview: Optimail arrow_drop_down This overview shows data of campaigns execut…" at bounding box center [857, 350] width 1244 height 290
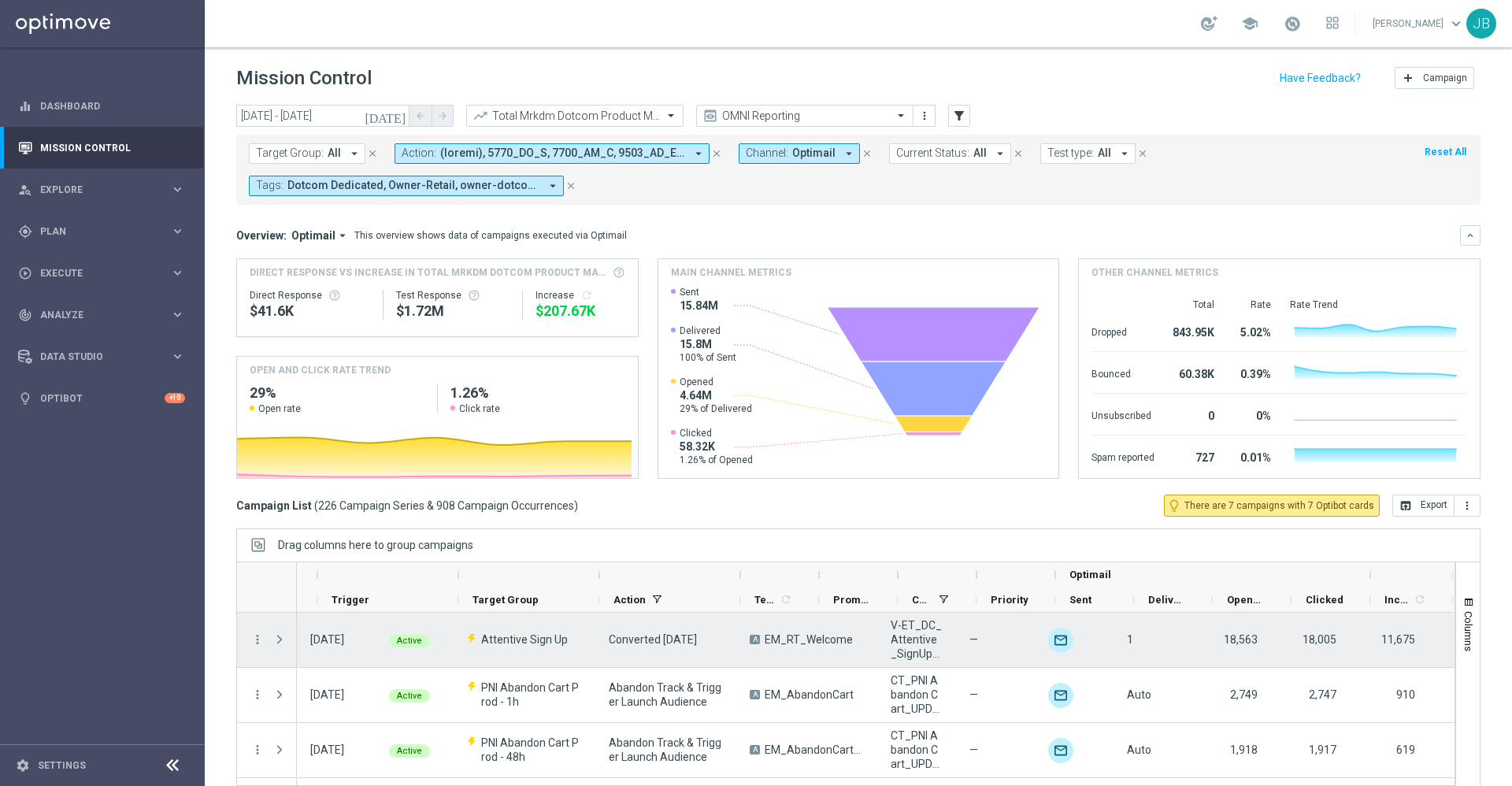
scroll to position [0, 170]
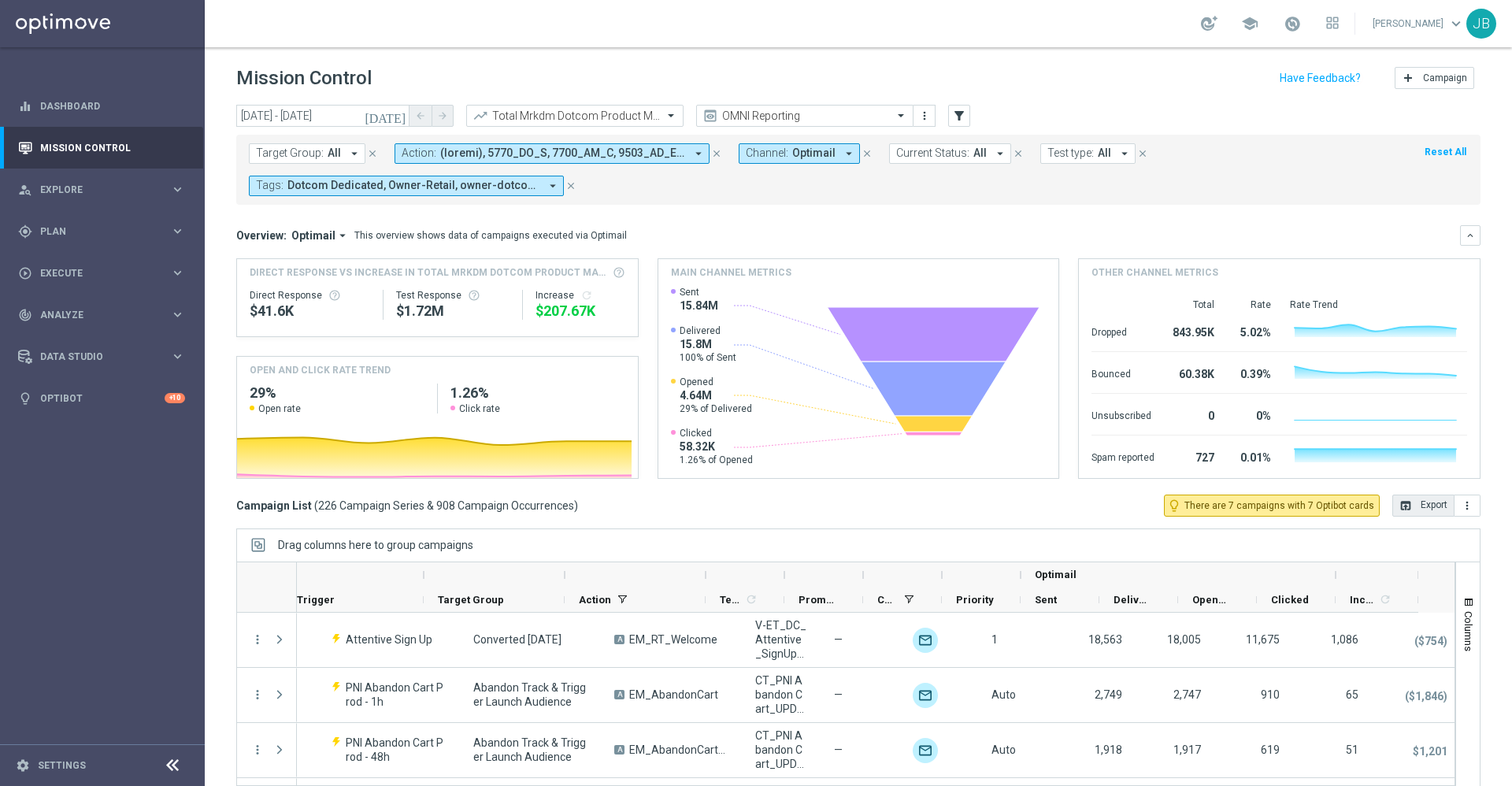
click at [1416, 501] on button "open_in_browser Export" at bounding box center [1423, 505] width 62 height 22
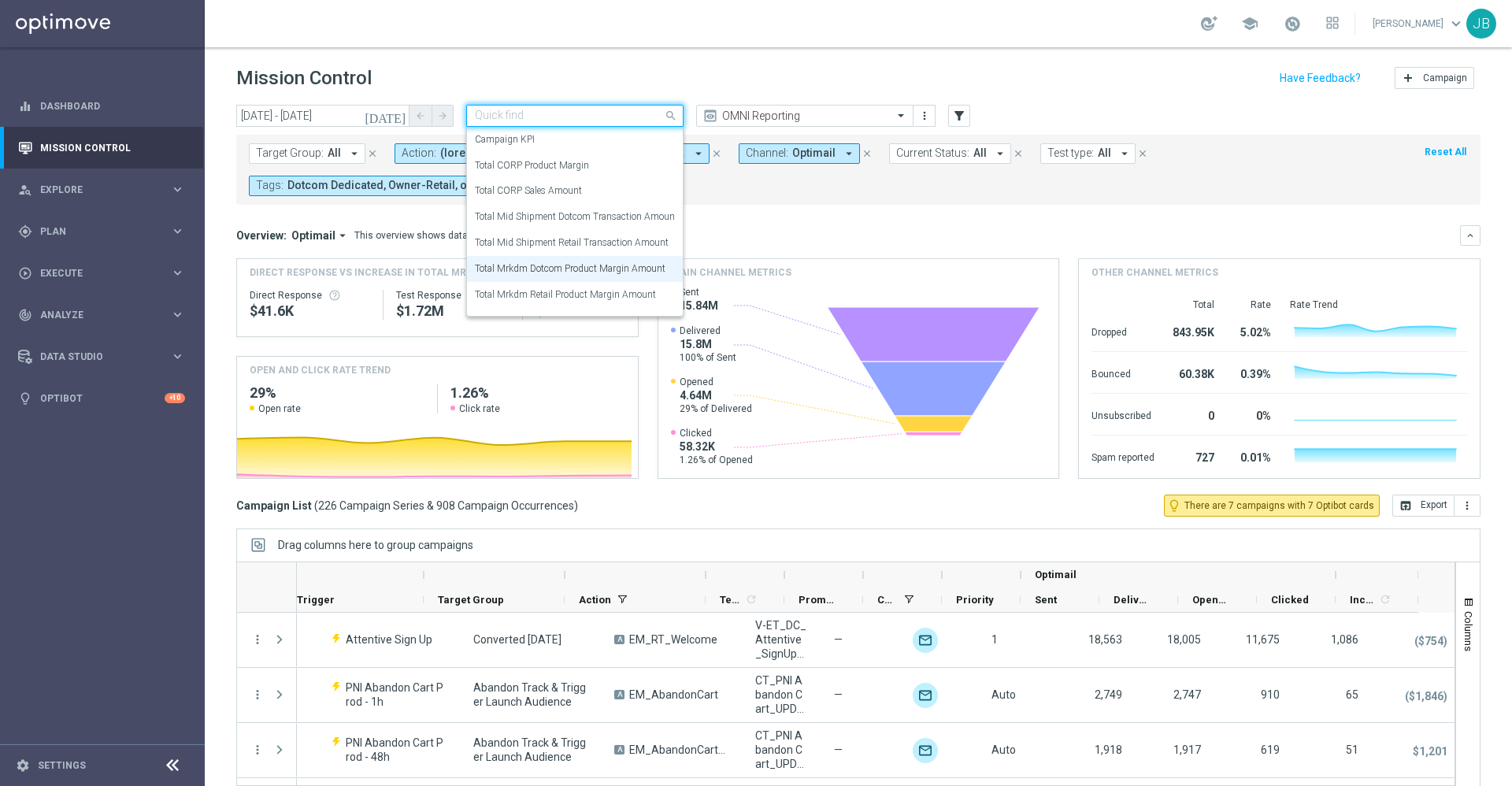
click at [628, 110] on input "text" at bounding box center [559, 116] width 168 height 13
click at [585, 236] on label "Total Mid Shipment Retail Transaction Amount" at bounding box center [571, 233] width 194 height 13
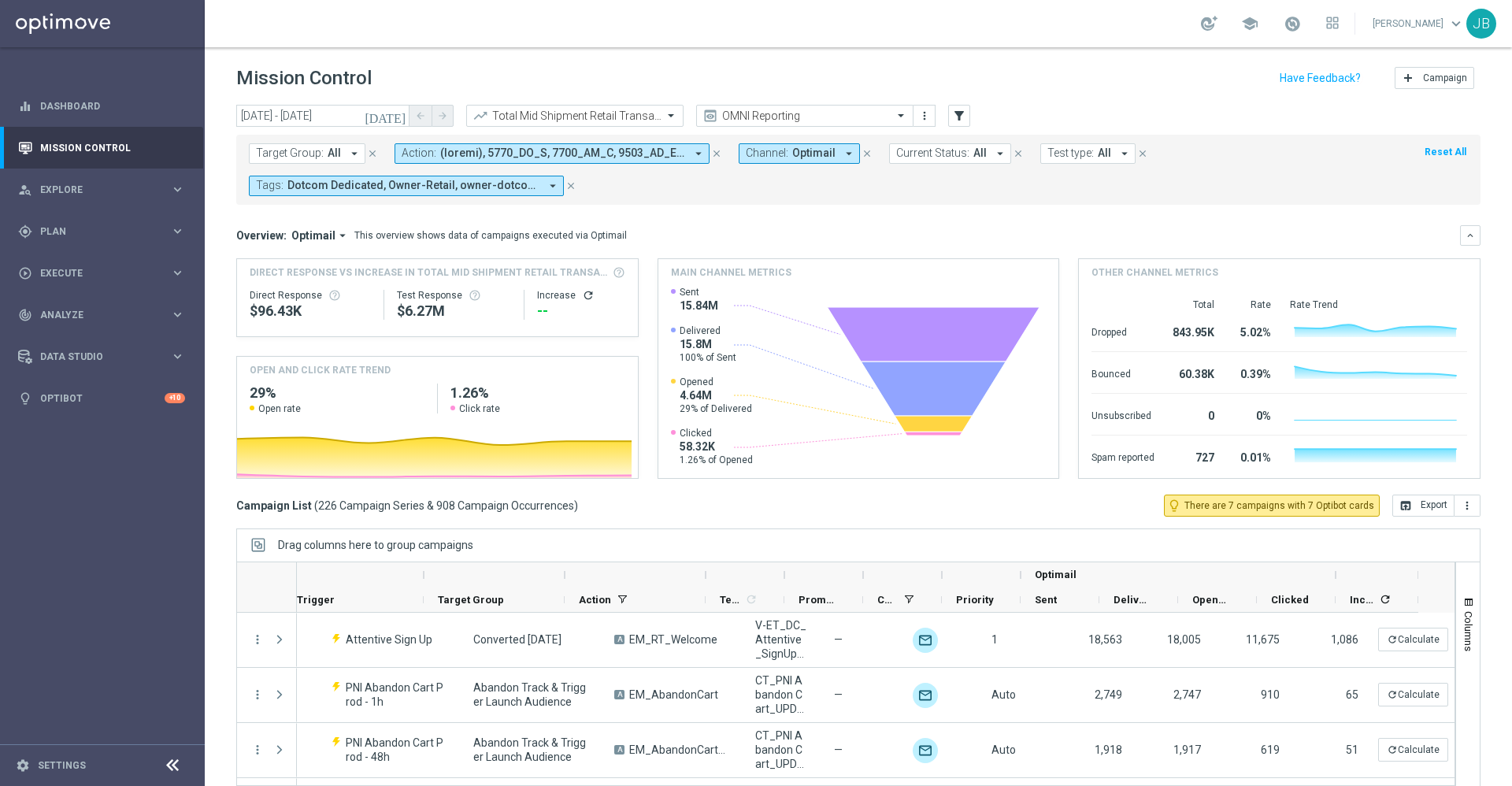
click at [582, 298] on icon "refresh" at bounding box center [588, 295] width 12 height 12
click at [1420, 513] on button "open_in_browser Export" at bounding box center [1423, 505] width 62 height 22
click at [639, 101] on header "Mission Control add Campaign" at bounding box center [858, 76] width 1307 height 58
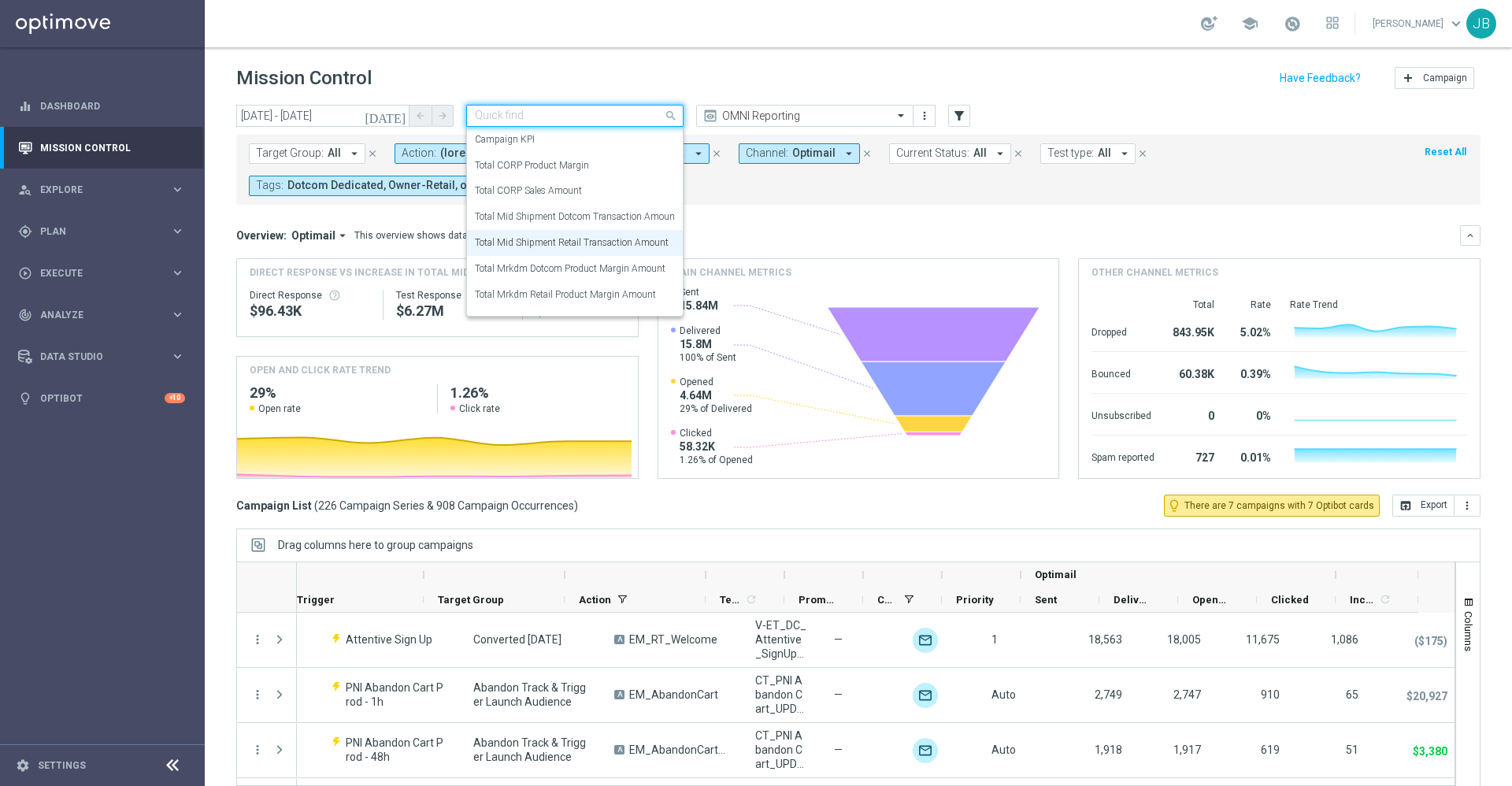
click at [635, 111] on input "text" at bounding box center [559, 116] width 168 height 13
click at [607, 294] on label "Total Mrkdm Retail Product Margin Amount" at bounding box center [565, 294] width 181 height 13
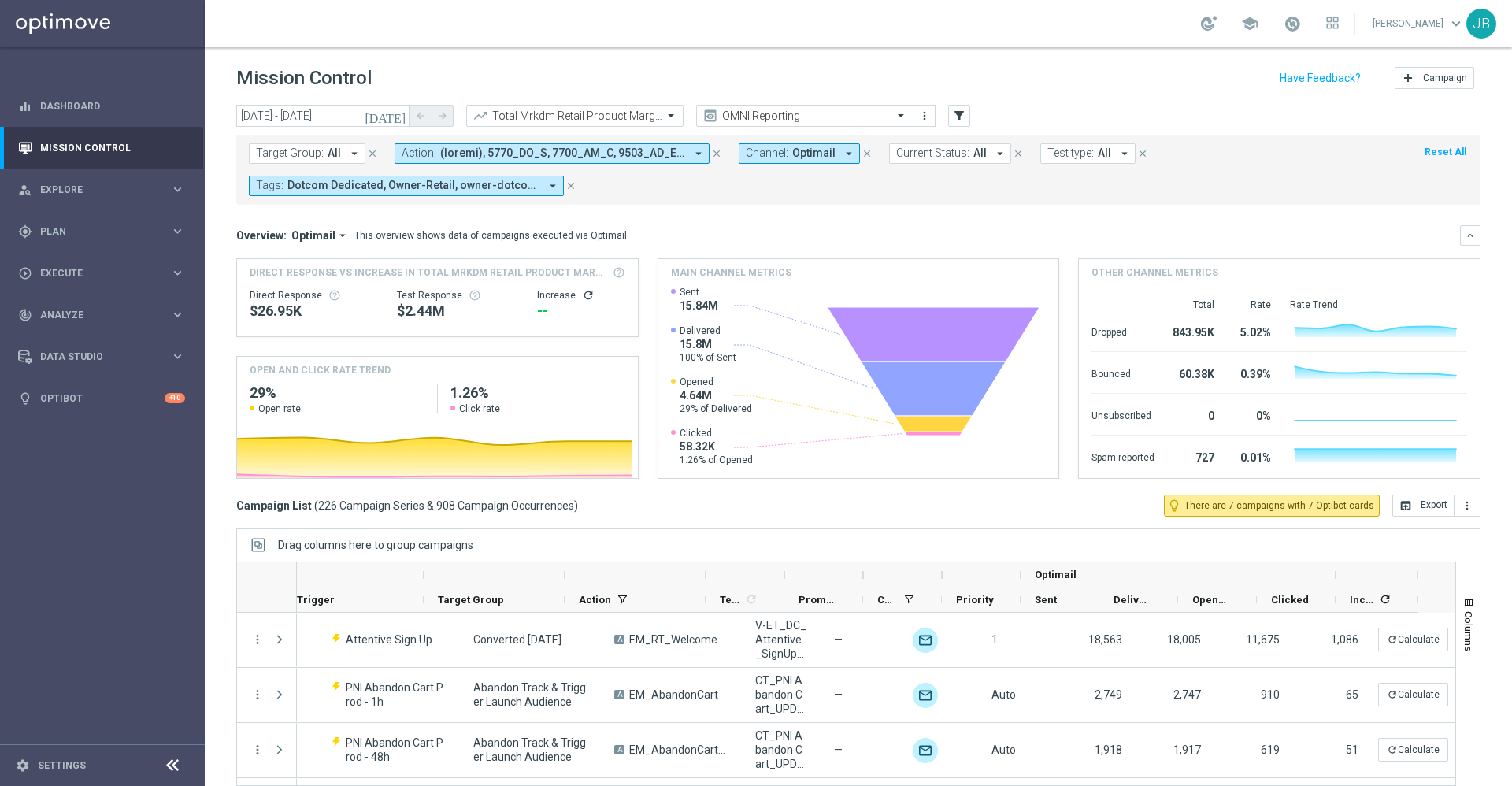
click at [585, 298] on icon "refresh" at bounding box center [588, 295] width 12 height 12
click at [1394, 506] on button "open_in_browser Export" at bounding box center [1423, 505] width 62 height 22
click at [641, 112] on input "text" at bounding box center [559, 116] width 168 height 13
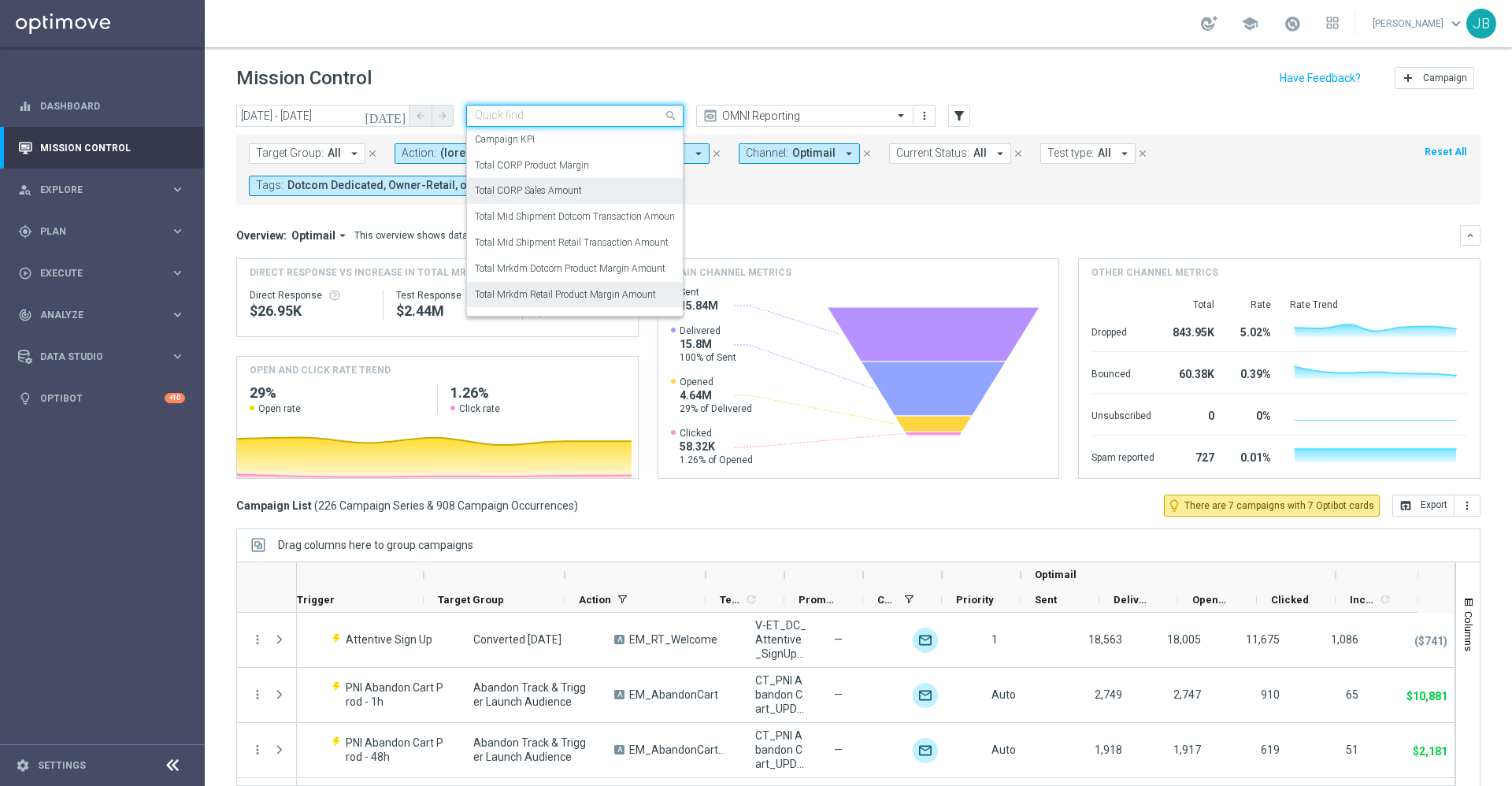
click at [563, 189] on label "Total CORP Sales Amount" at bounding box center [529, 190] width 107 height 13
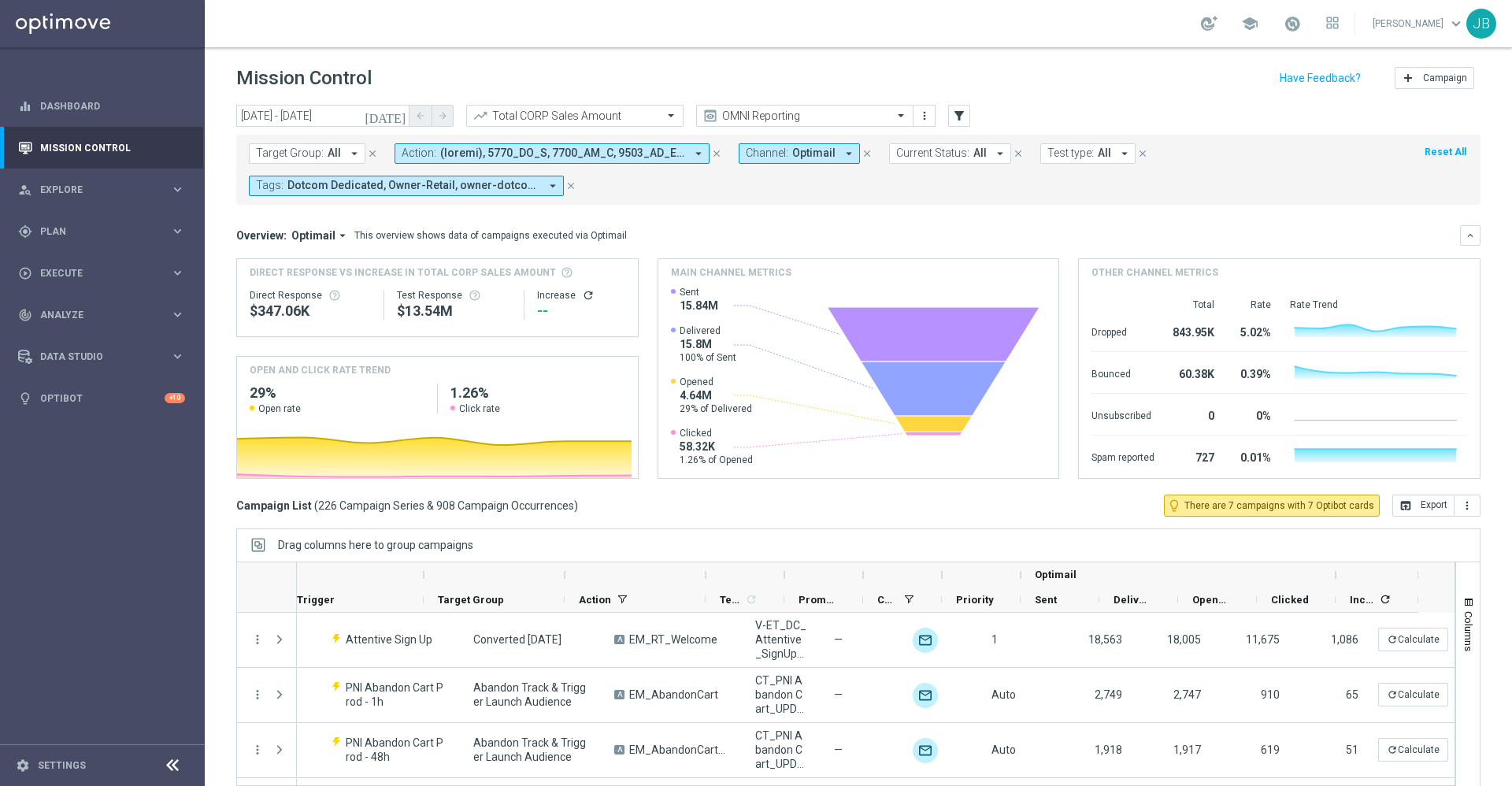
drag, startPoint x: 1397, startPoint y: 500, endPoint x: 1129, endPoint y: 476, distance: 269.1
click at [1129, 476] on div "[DATE] [DATE] - [DATE] arrow_back arrow_forward Total CORP Sales Amount trendin…" at bounding box center [858, 437] width 1307 height 667
click at [586, 293] on icon "refresh" at bounding box center [588, 295] width 12 height 12
click at [1405, 492] on mini-dashboard "Overview: Optimail arrow_drop_down This overview shows data of campaigns execut…" at bounding box center [857, 350] width 1244 height 290
click at [1405, 503] on button "open_in_browser Export" at bounding box center [1423, 505] width 62 height 22
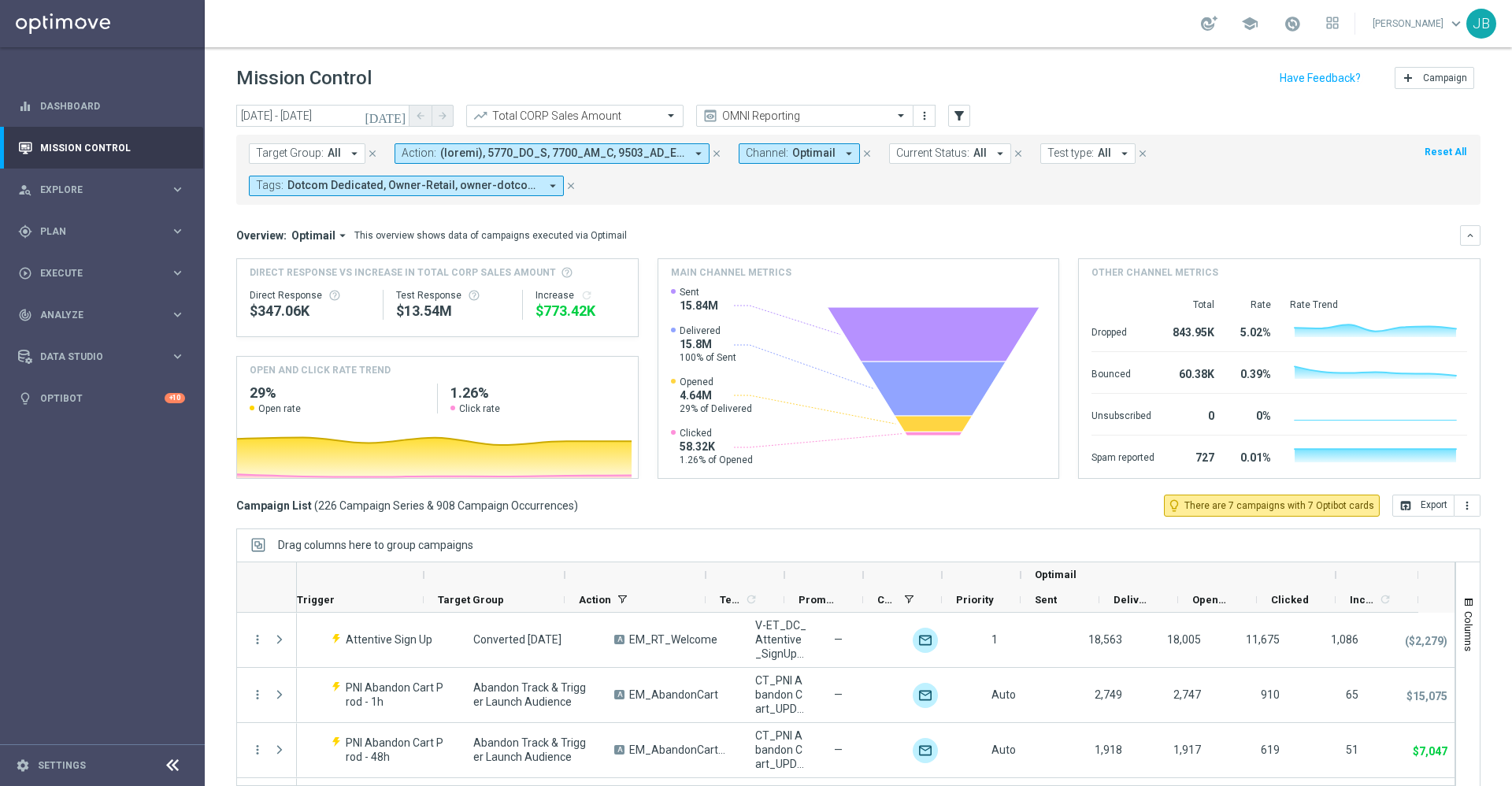
click at [626, 112] on input "text" at bounding box center [559, 116] width 168 height 13
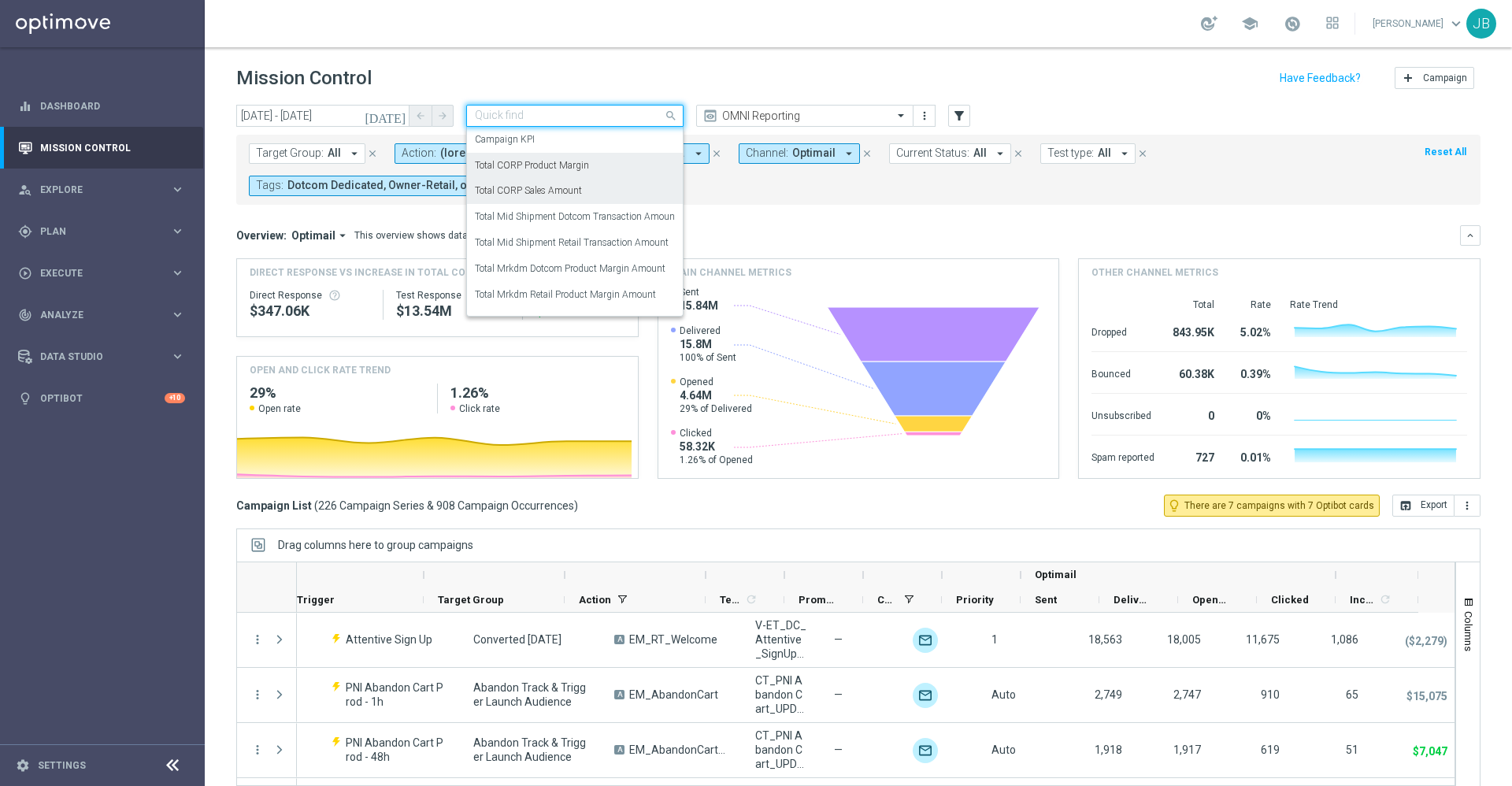
click at [588, 172] on div "Total CORP Product Margin" at bounding box center [575, 166] width 200 height 26
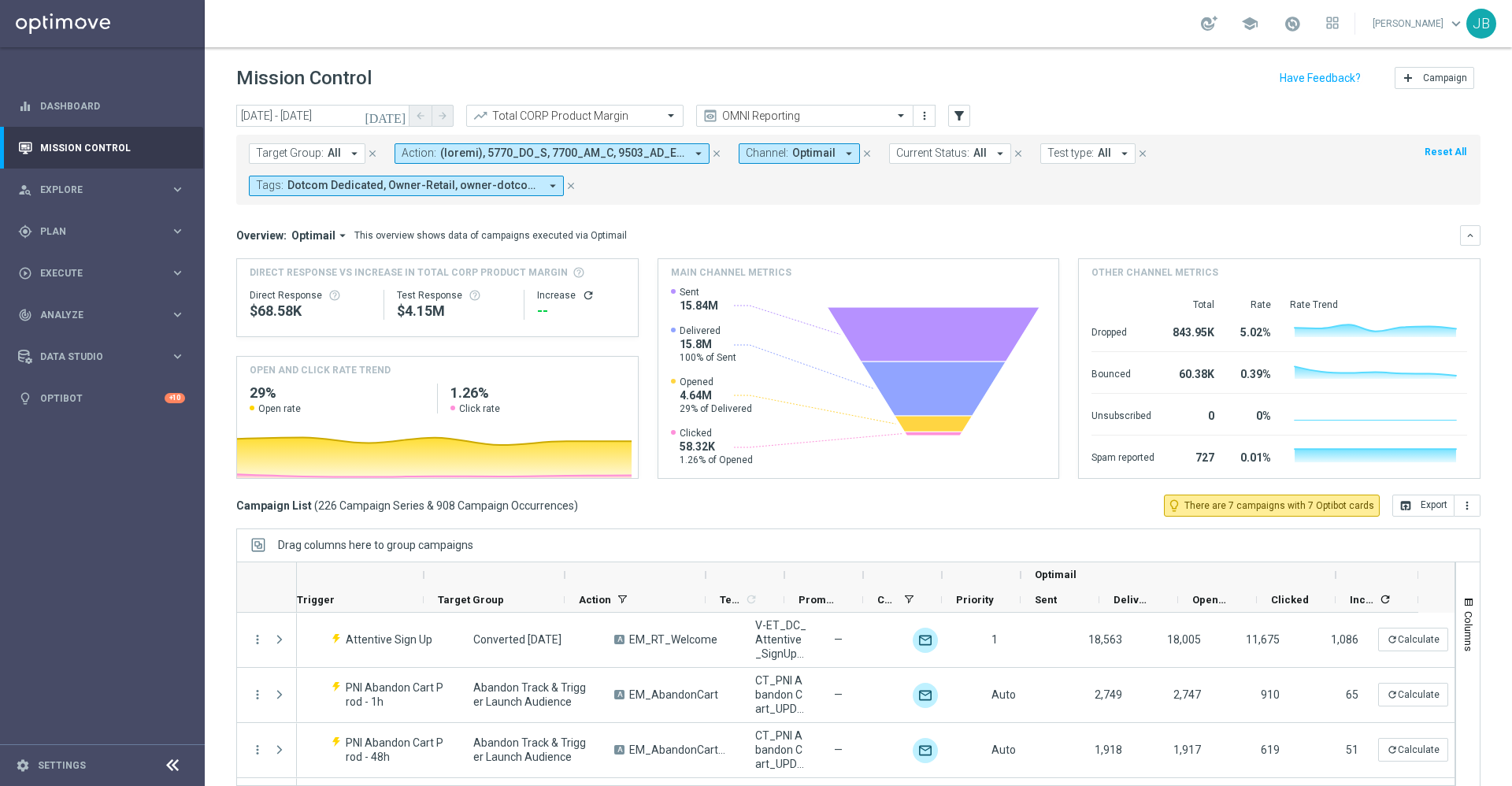
click at [586, 298] on icon "refresh" at bounding box center [588, 295] width 12 height 12
click at [1405, 506] on button "open_in_browser Export" at bounding box center [1423, 505] width 62 height 22
click at [103, 229] on span "Plan" at bounding box center [105, 231] width 130 height 10
click at [76, 432] on span "Analyze" at bounding box center [105, 433] width 130 height 10
click at [73, 478] on div "Data Studio keyboard_arrow_right" at bounding box center [102, 498] width 203 height 42
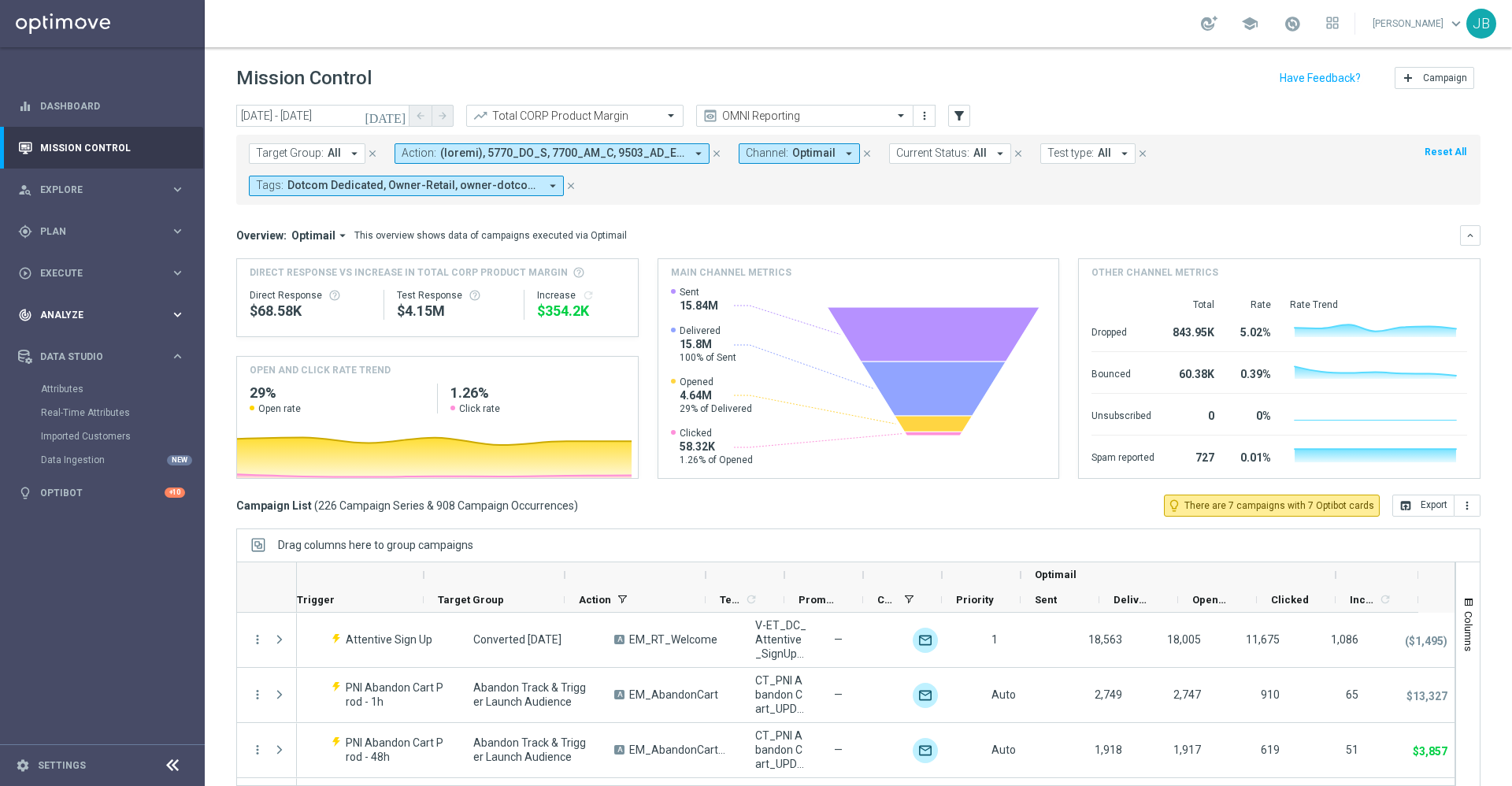
click at [85, 321] on div "track_changes Analyze" at bounding box center [94, 315] width 152 height 14
click at [80, 468] on span "BI Studio" at bounding box center [98, 465] width 112 height 10
click at [89, 509] on link "Emails Baseline Matchback" at bounding box center [106, 513] width 115 height 12
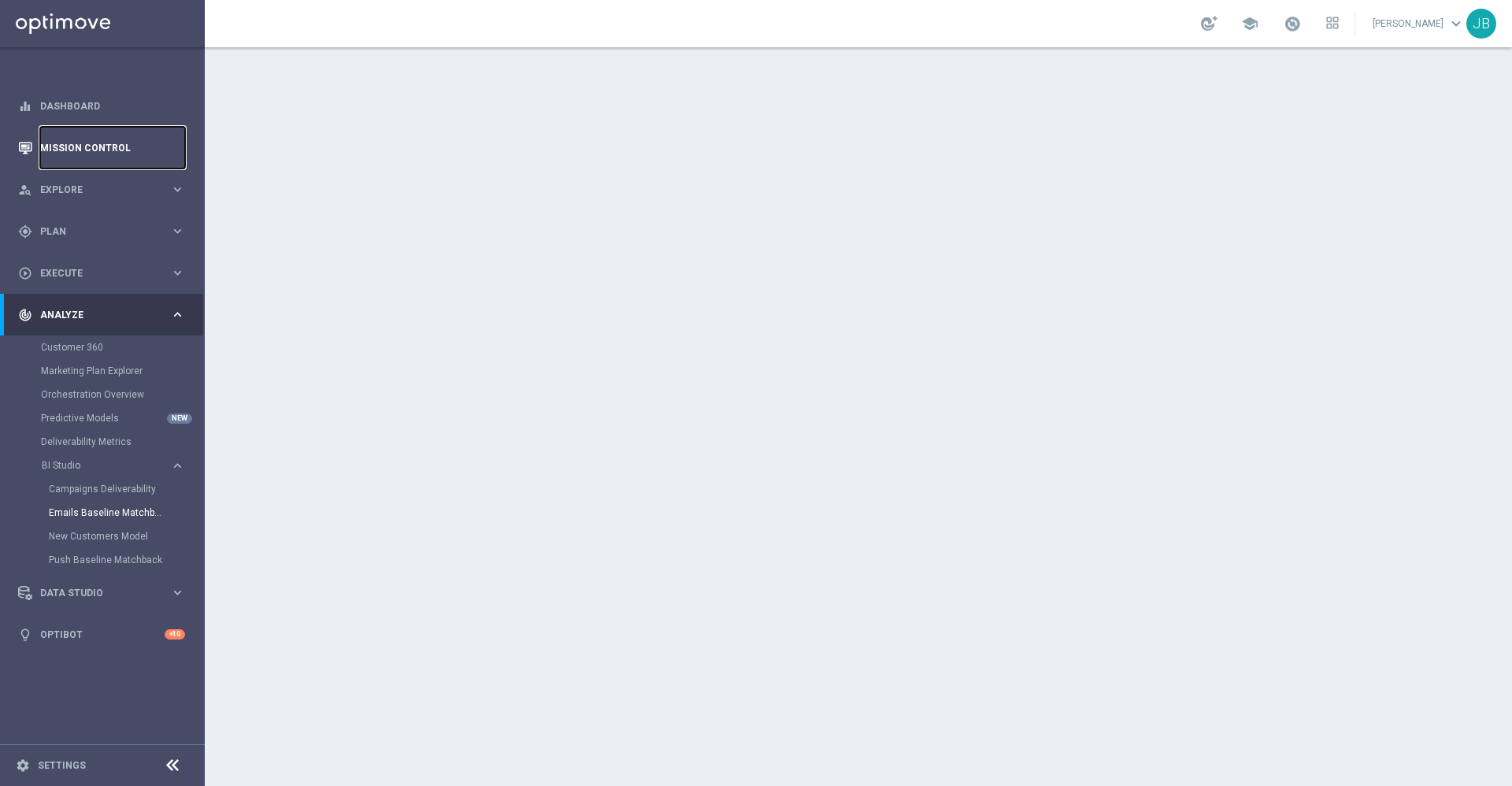
click at [120, 156] on link "Mission Control" at bounding box center [112, 148] width 145 height 42
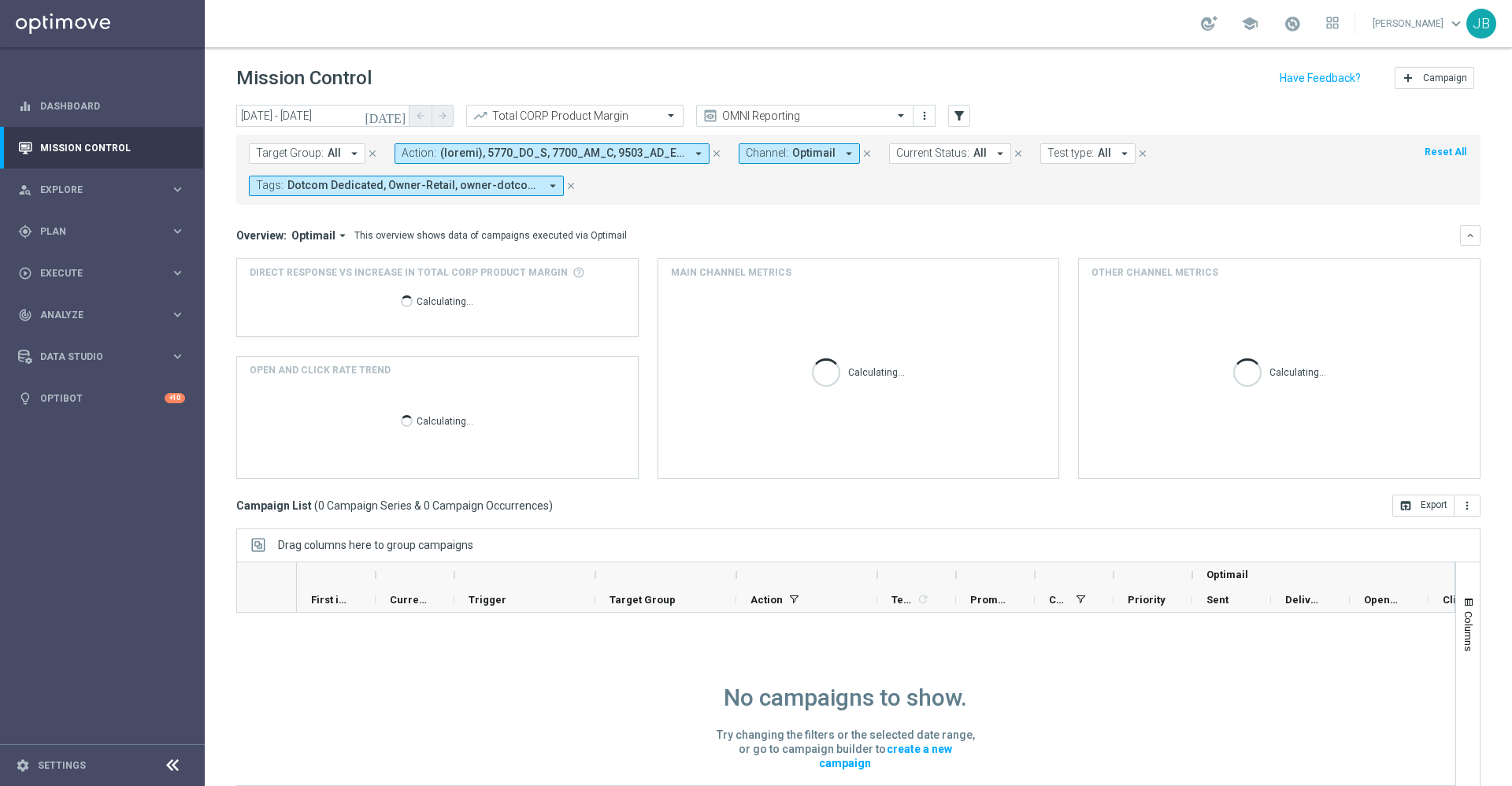
click at [341, 150] on button "Target Group: All arrow_drop_down" at bounding box center [307, 152] width 117 height 20
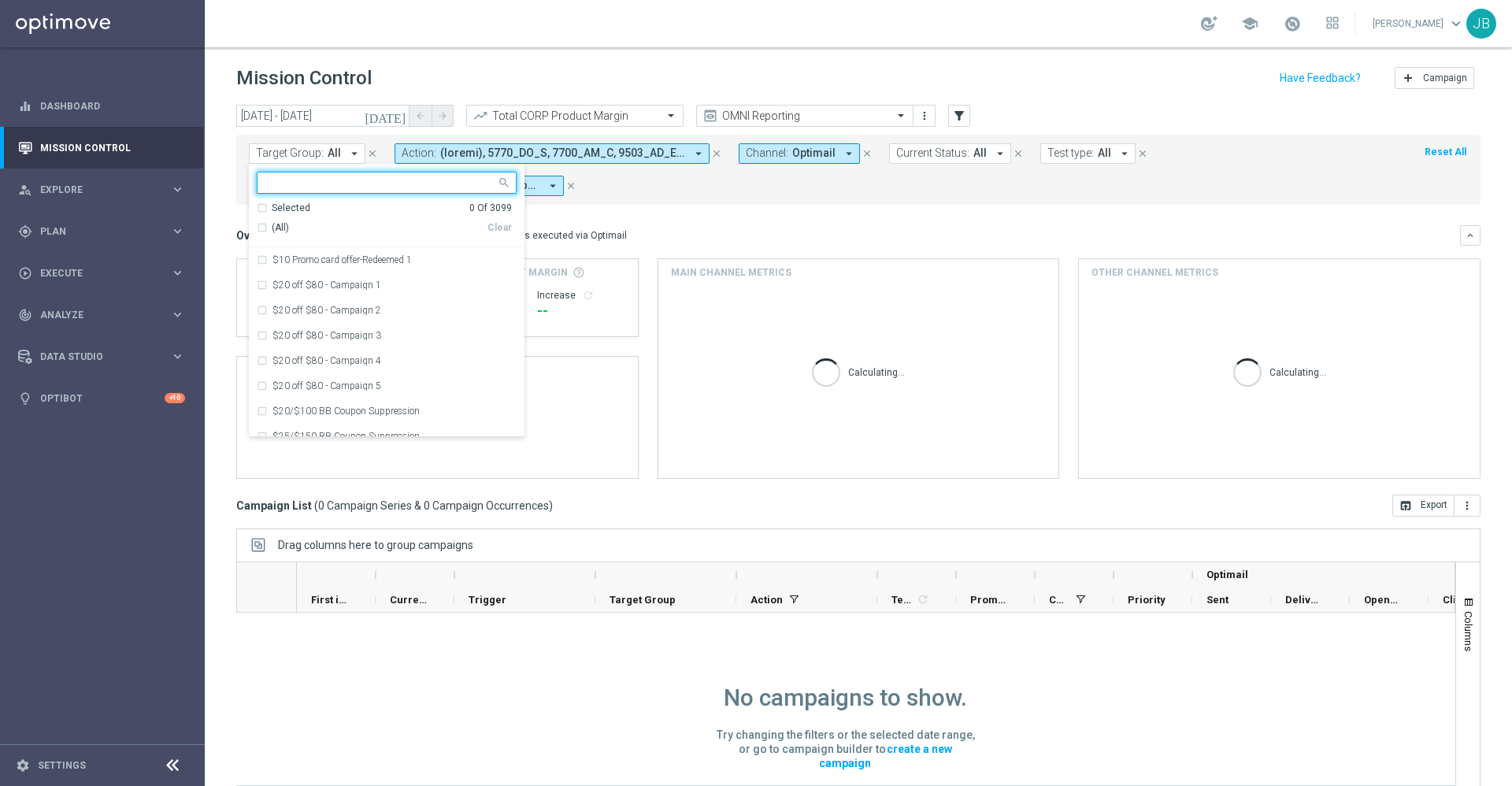
click at [338, 181] on input "text" at bounding box center [380, 182] width 231 height 13
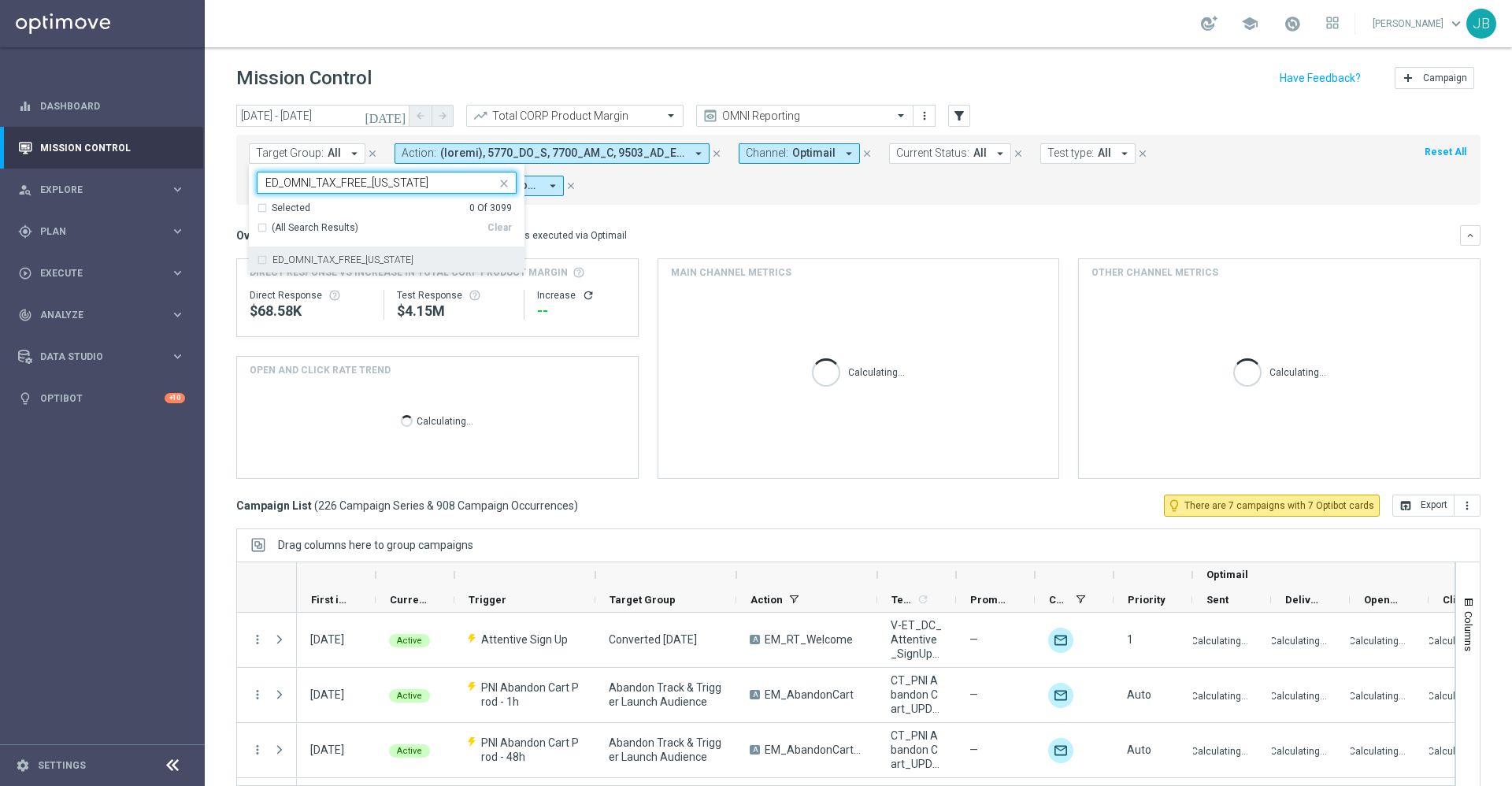
click at [381, 264] on label "ED_OMNI_TAX_FREE_[US_STATE]" at bounding box center [343, 259] width 141 height 10
type input "ED_OMNI_TAX_FREE_[US_STATE]"
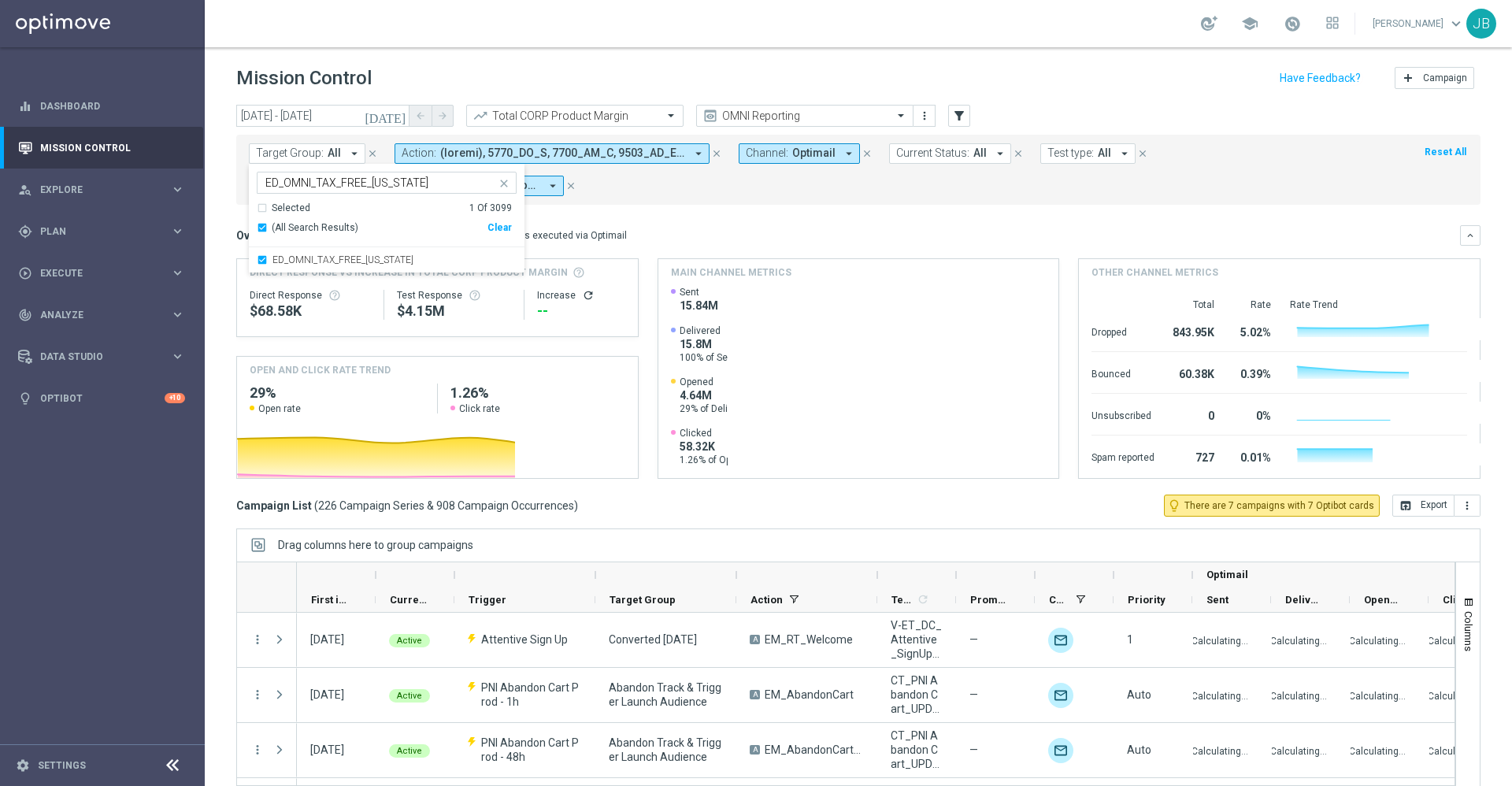
click at [692, 227] on div "Overview: Optimail arrow_drop_down This overview shows data of campaigns execut…" at bounding box center [857, 235] width 1244 height 20
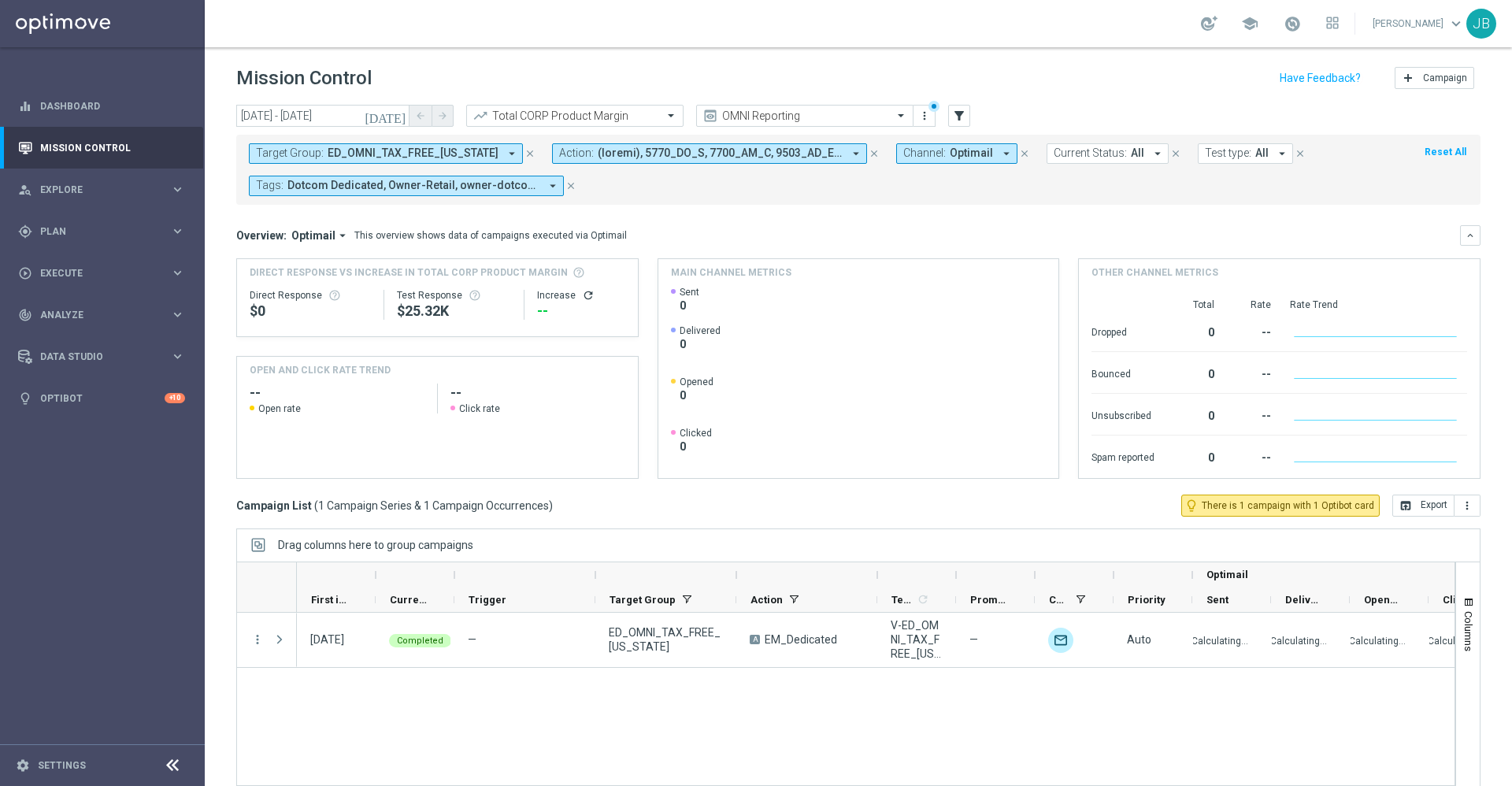
click at [522, 159] on button "close" at bounding box center [529, 153] width 14 height 18
